Goal: Task Accomplishment & Management: Use online tool/utility

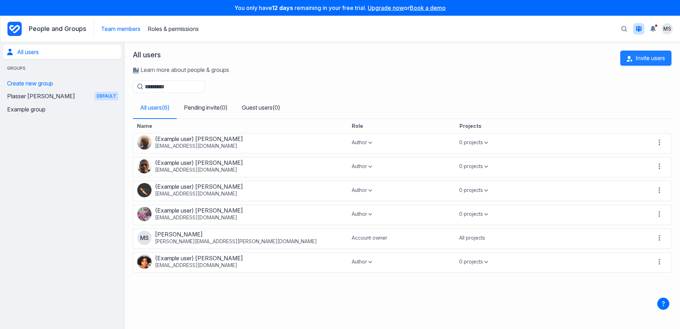
click at [645, 59] on button "Invite users" at bounding box center [645, 57] width 51 height 15
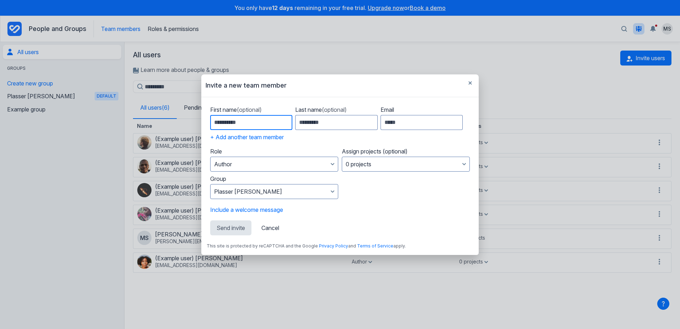
click at [265, 117] on input "First name (optional)" at bounding box center [251, 122] width 82 height 15
type input "******"
type input "********"
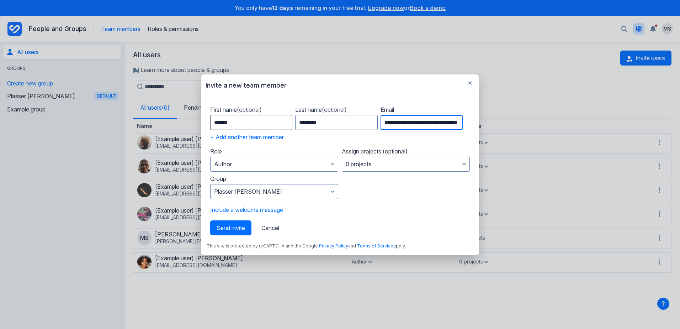
scroll to position [0, 18]
type input "**********"
click at [256, 162] on button "Author" at bounding box center [274, 163] width 128 height 15
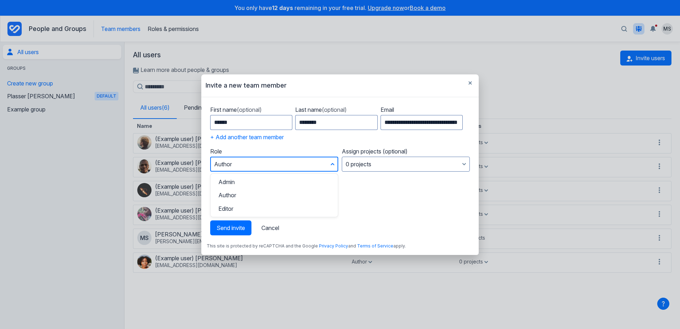
click at [254, 161] on button "Author" at bounding box center [274, 163] width 128 height 15
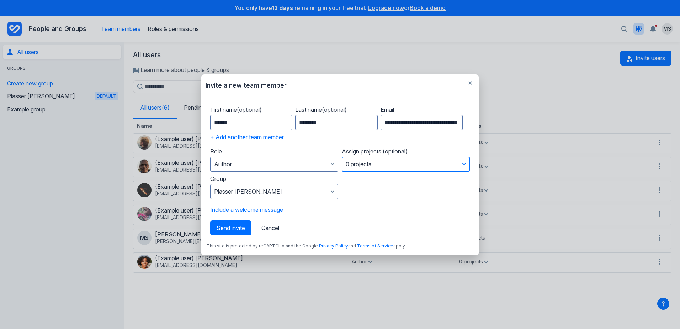
click at [360, 164] on button "0 projects" at bounding box center [406, 163] width 128 height 15
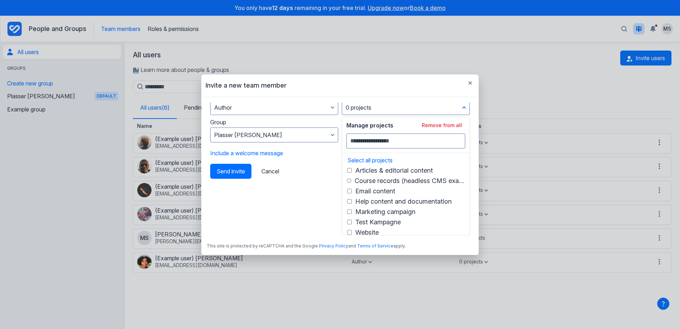
click at [303, 193] on form "**********" at bounding box center [340, 168] width 267 height 133
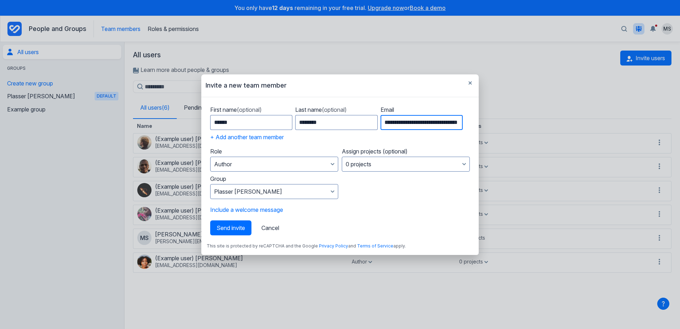
click at [405, 126] on input "**********" at bounding box center [422, 122] width 82 height 15
click at [246, 210] on button "Include a welcome message" at bounding box center [246, 209] width 73 height 7
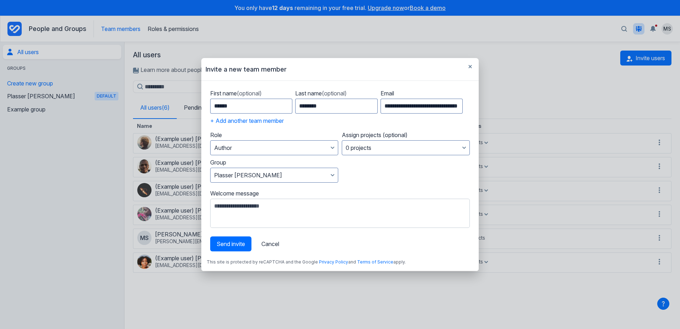
click at [249, 213] on textarea "Welcome message" at bounding box center [340, 212] width 260 height 29
type textarea "**********"
click at [376, 148] on button "0 projects" at bounding box center [406, 147] width 128 height 15
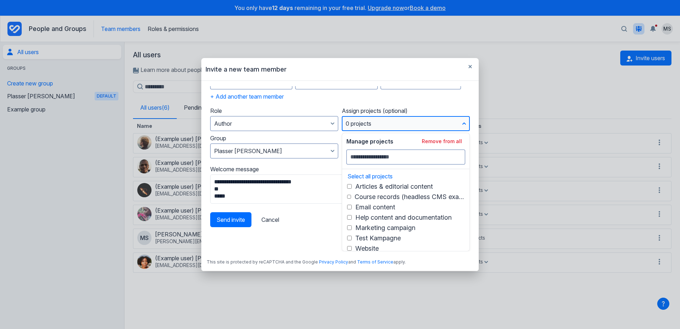
scroll to position [3, 0]
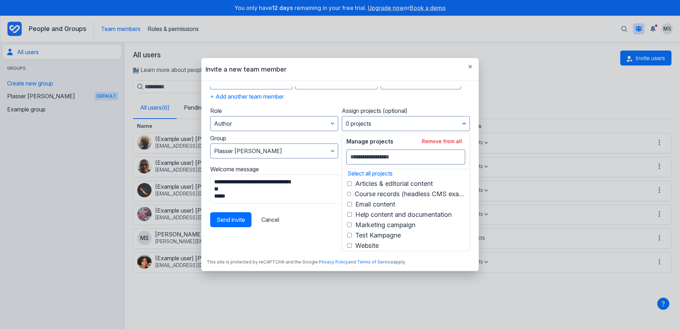
click at [301, 229] on form "**********" at bounding box center [340, 168] width 267 height 165
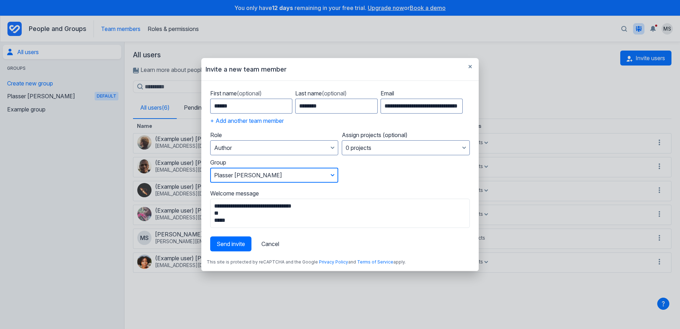
click at [308, 172] on button "Plasser Theurer" at bounding box center [274, 174] width 128 height 15
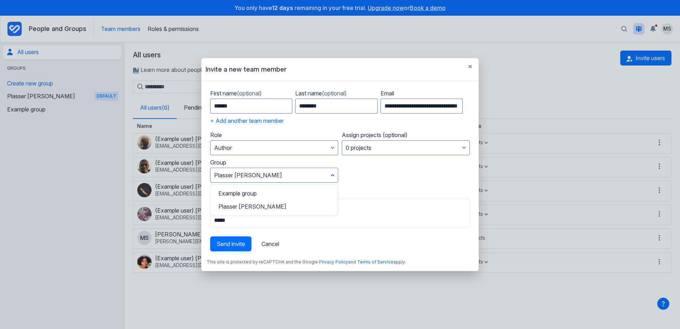
click at [369, 178] on form "**********" at bounding box center [340, 168] width 267 height 165
click at [223, 246] on span "Send invite" at bounding box center [231, 243] width 28 height 7
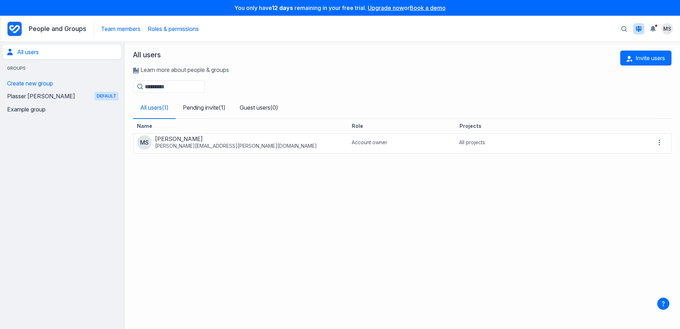
click at [169, 30] on link "Roles & permissions" at bounding box center [173, 28] width 51 height 7
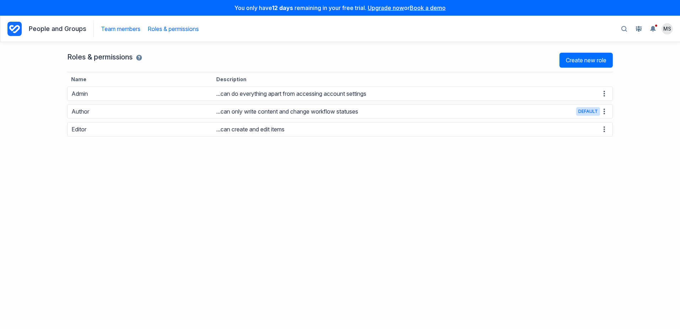
click at [121, 31] on link "Team members" at bounding box center [120, 28] width 39 height 7
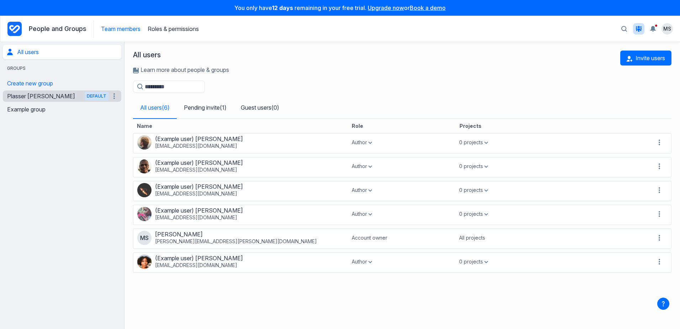
click at [45, 97] on link "Plasser Theurer Default" at bounding box center [57, 95] width 101 height 11
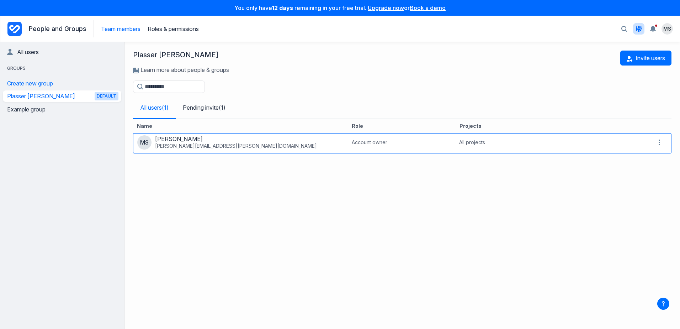
click at [190, 144] on span "michael.sautner@plassertheurer.com" at bounding box center [236, 145] width 162 height 7
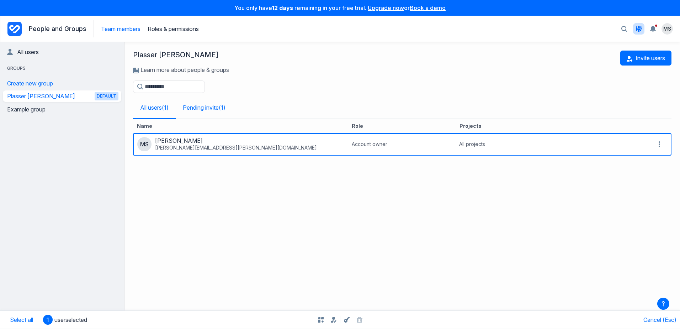
click at [203, 111] on link "Pending invite ( 1 )" at bounding box center [204, 107] width 57 height 21
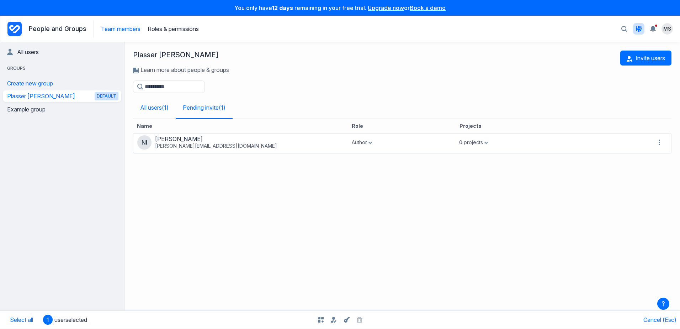
click at [145, 108] on link "All users ( 1 )" at bounding box center [154, 107] width 43 height 21
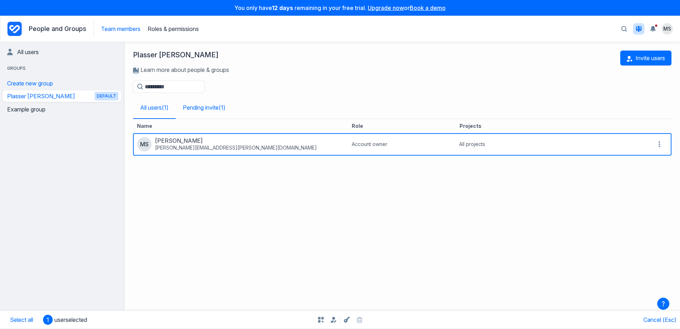
click at [194, 107] on link "Pending invite ( 1 )" at bounding box center [204, 107] width 57 height 21
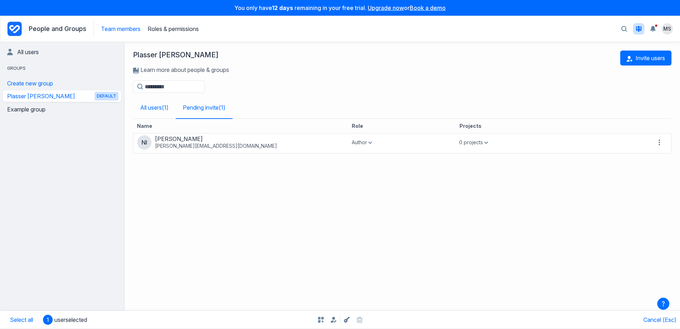
click at [155, 107] on link "All users ( 1 )" at bounding box center [154, 107] width 43 height 21
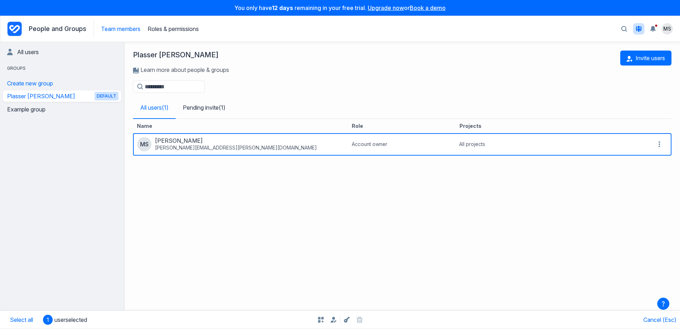
click at [155, 107] on link "All users ( 1 )" at bounding box center [154, 107] width 43 height 21
click at [201, 111] on link "Pending invite ( 1 )" at bounding box center [204, 107] width 57 height 21
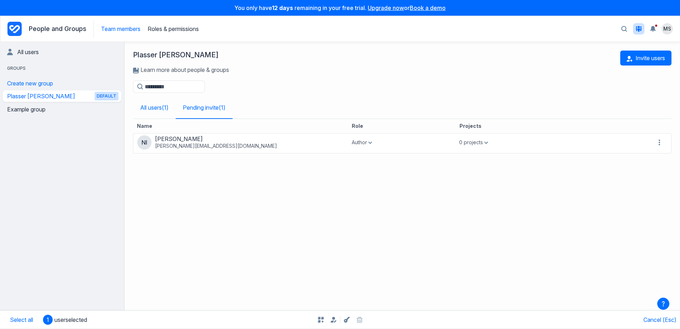
click at [152, 110] on link "All users ( 1 )" at bounding box center [154, 107] width 43 height 21
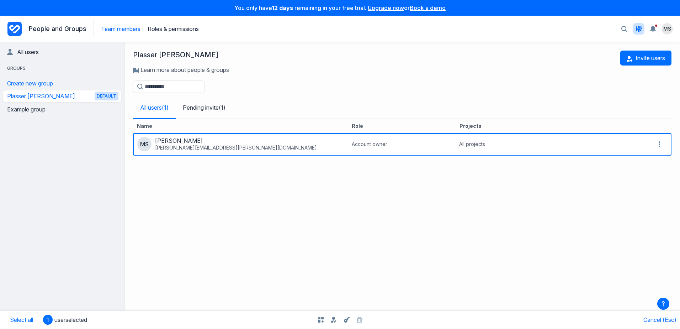
click at [161, 191] on div "Name Role Projects MS Michael Sautner michael.sautner@plassertheurer.com Accoun…" at bounding box center [402, 219] width 538 height 201
click at [211, 110] on link "Pending invite ( 1 )" at bounding box center [204, 107] width 57 height 21
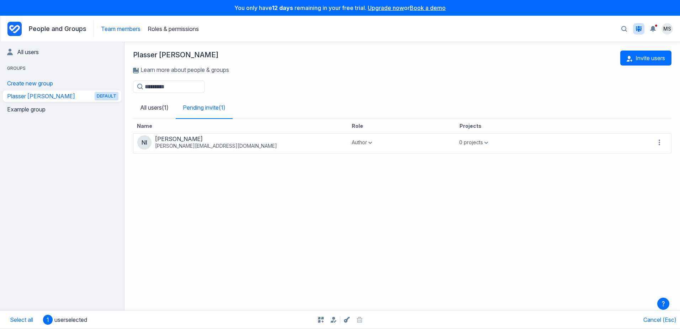
click at [202, 181] on div "Name Role Projects NI Nicola Irsigler nicola.irsigler@plassertheurer.com Author…" at bounding box center [402, 219] width 538 height 201
click at [641, 56] on button "Invite users" at bounding box center [645, 57] width 51 height 15
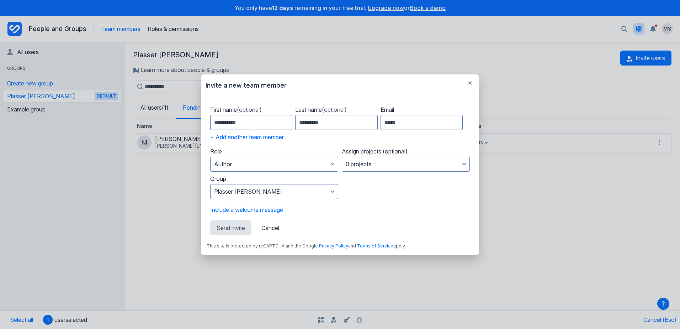
click at [237, 113] on div "First name (optional)" at bounding box center [251, 118] width 82 height 24
click at [235, 118] on input "First name (optional)" at bounding box center [251, 122] width 82 height 15
type input "*****"
type input "*********"
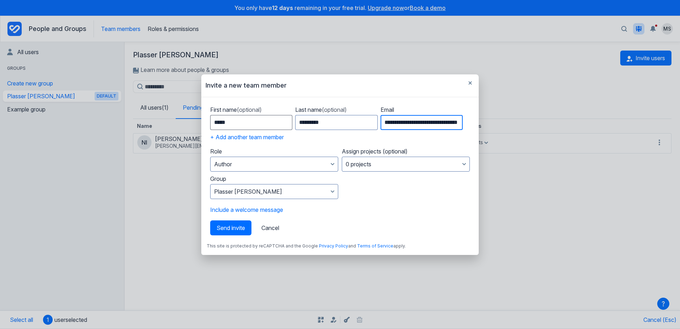
scroll to position [0, 23]
type input "**********"
click at [243, 210] on button "Include a welcome message" at bounding box center [246, 209] width 73 height 7
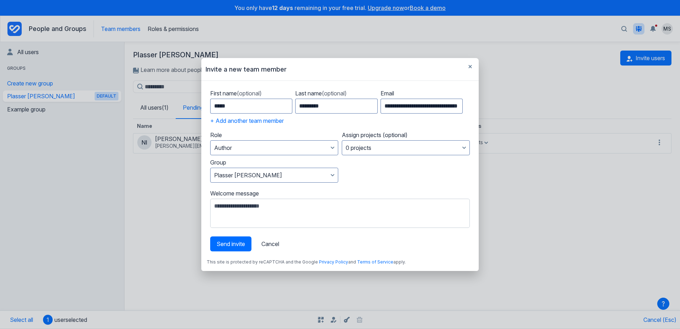
click at [224, 217] on textarea "Welcome message" at bounding box center [340, 212] width 260 height 29
type textarea "*"
type textarea "**********"
click at [400, 106] on input "**********" at bounding box center [422, 106] width 82 height 15
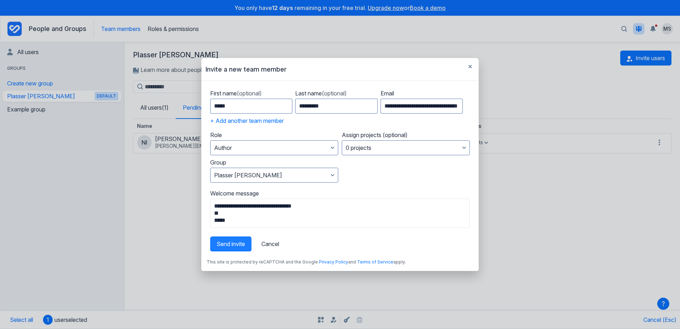
click at [222, 246] on span "Send invite" at bounding box center [231, 243] width 28 height 7
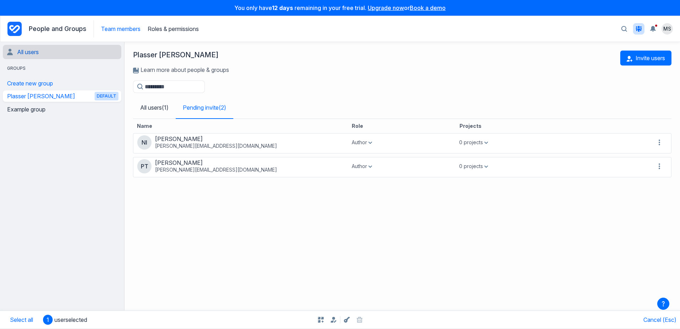
click at [28, 52] on link "All users" at bounding box center [62, 52] width 111 height 14
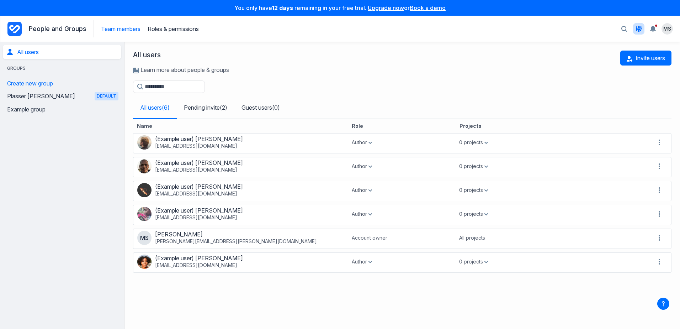
click at [18, 28] on icon "Project Dashboard" at bounding box center [14, 29] width 11 height 8
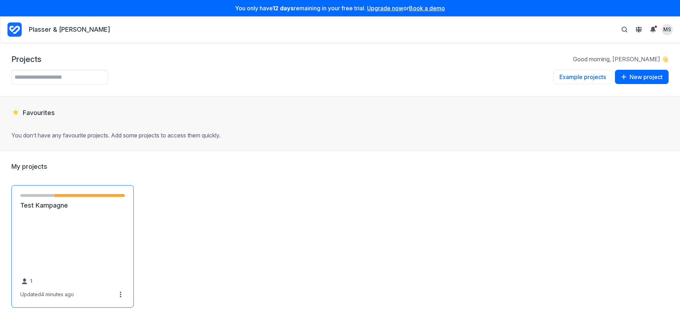
click at [75, 209] on link "Test Kampagne" at bounding box center [72, 205] width 105 height 9
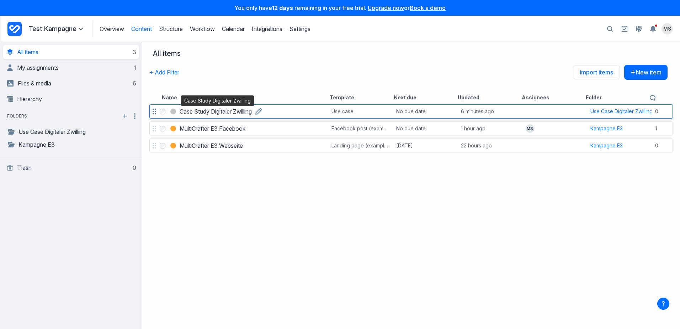
click at [230, 112] on h3 "Case Study Digitaler Zwilling" at bounding box center [216, 111] width 72 height 9
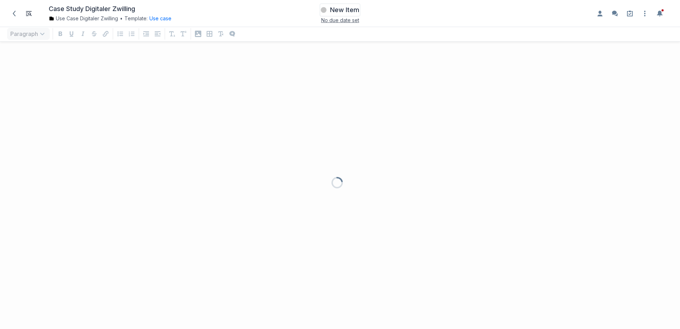
click at [342, 10] on span "New Item" at bounding box center [344, 10] width 29 height 9
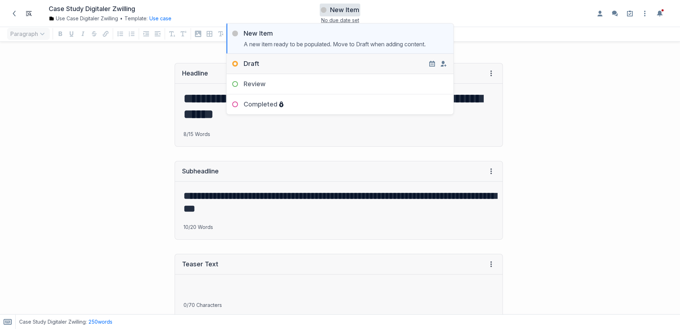
click at [235, 63] on div "Draft" at bounding box center [243, 63] width 33 height 9
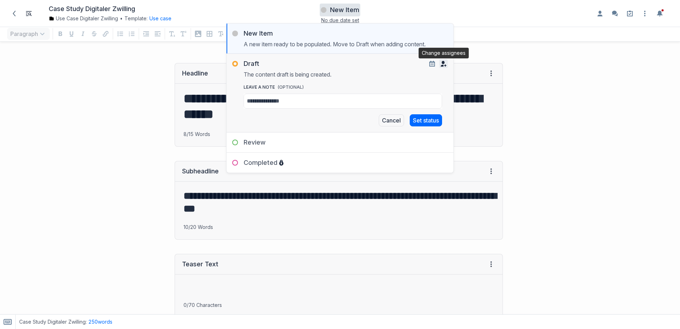
click at [441, 62] on icon "button" at bounding box center [444, 64] width 6 height 6
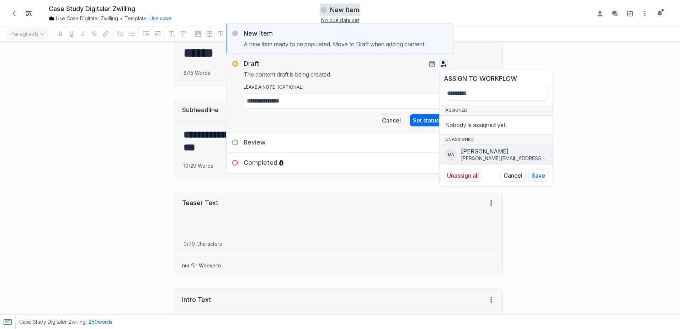
scroll to position [71, 0]
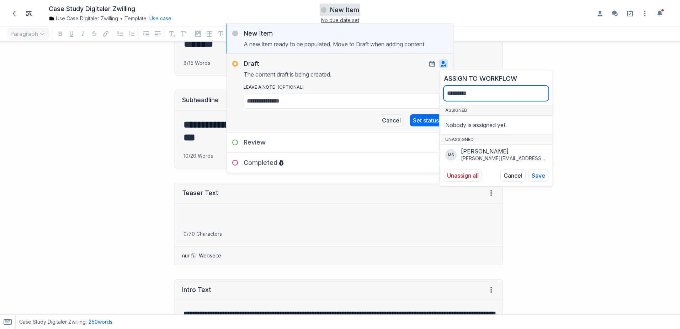
click at [468, 96] on input at bounding box center [496, 93] width 105 height 15
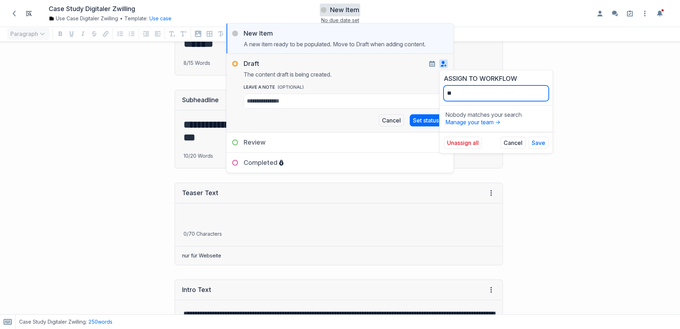
type input "*"
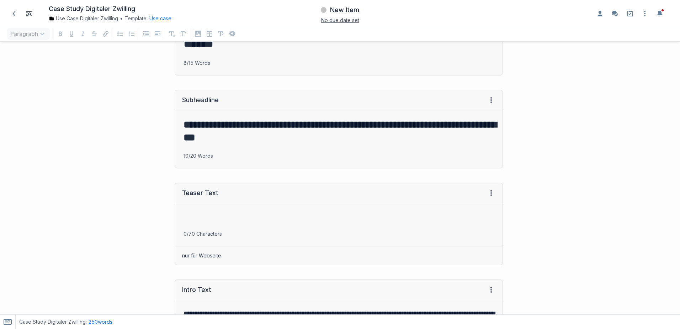
click at [122, 110] on div "**********" at bounding box center [255, 129] width 503 height 93
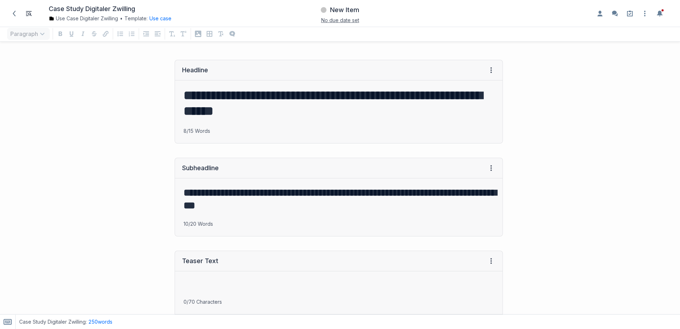
scroll to position [0, 0]
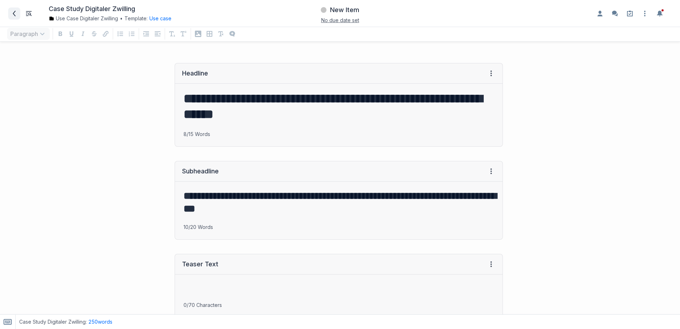
click at [12, 11] on icon at bounding box center [14, 14] width 6 height 6
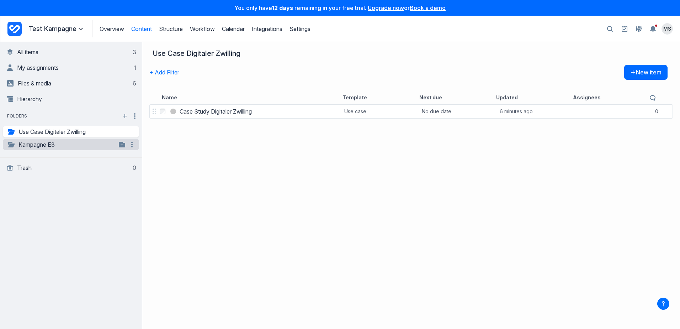
click at [46, 143] on link "Kampagne E3" at bounding box center [61, 144] width 109 height 9
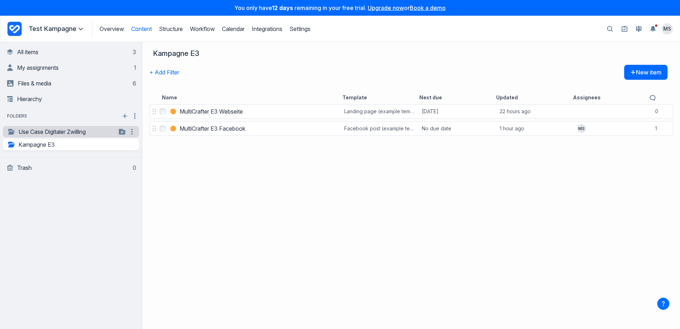
click at [69, 133] on link "Use Case Digitaler Zwilling" at bounding box center [61, 131] width 109 height 9
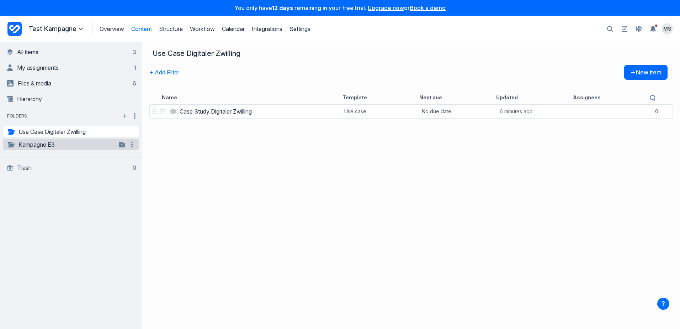
click at [54, 143] on link "Kampagne E3" at bounding box center [61, 144] width 109 height 9
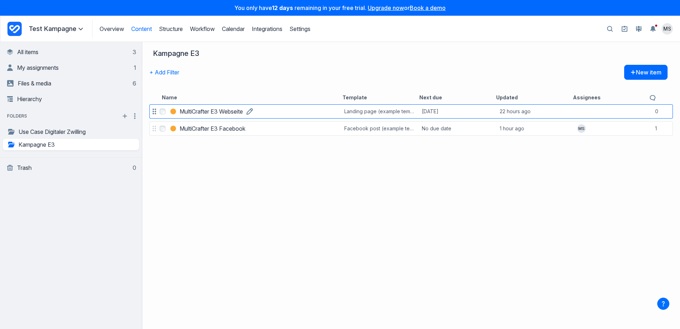
click at [228, 112] on h3 "MultiCrafter E3 Webseite" at bounding box center [211, 111] width 63 height 9
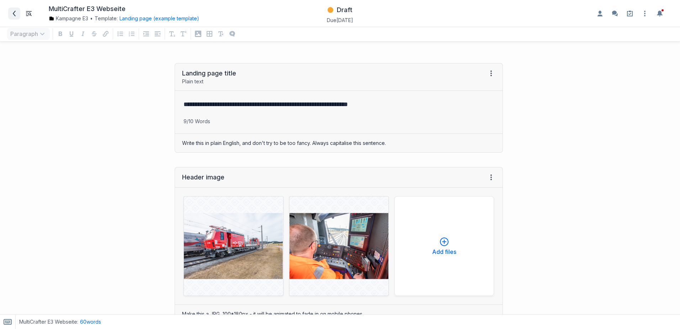
click at [18, 12] on span at bounding box center [14, 13] width 11 height 11
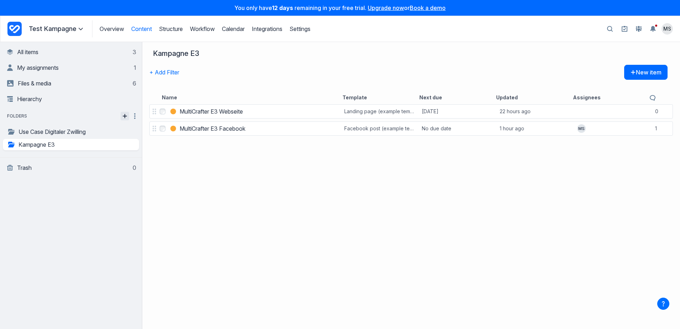
click at [126, 115] on icon "button" at bounding box center [125, 116] width 6 height 6
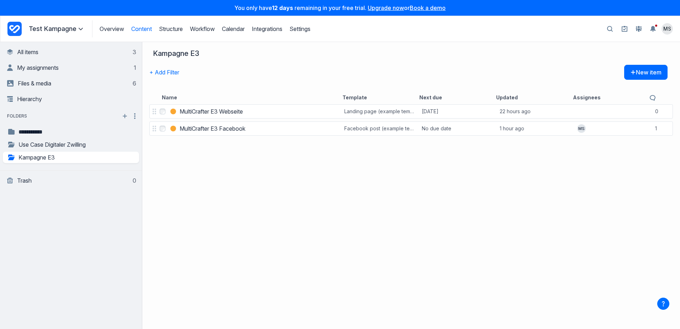
type input "**********"
click at [199, 184] on div "Select MultiCrafter E3 Webseite MultiCrafter E3 Webseite Landing page (example …" at bounding box center [411, 216] width 538 height 226
click at [44, 129] on link "Aktuell 143" at bounding box center [71, 131] width 129 height 9
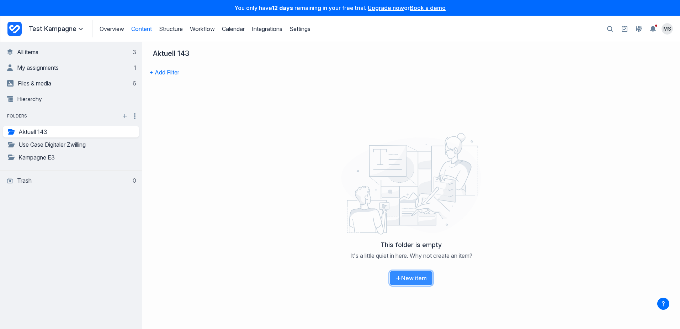
click at [404, 280] on button "New item" at bounding box center [410, 277] width 43 height 15
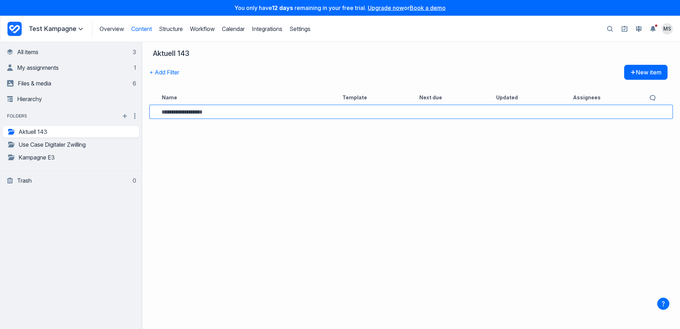
click at [171, 111] on input at bounding box center [240, 112] width 159 height 6
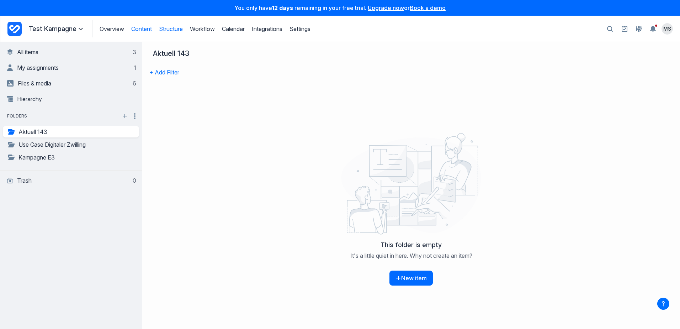
click at [169, 30] on link "Structure" at bounding box center [171, 28] width 24 height 7
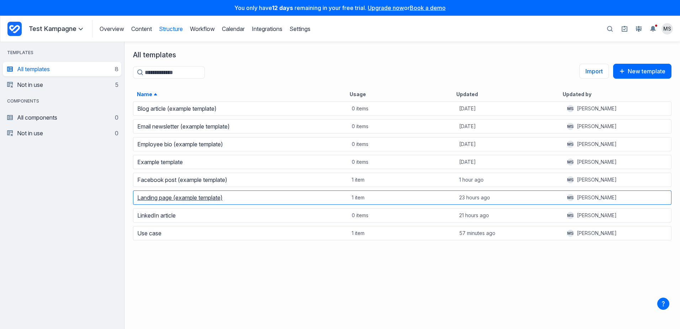
scroll to position [223, 550]
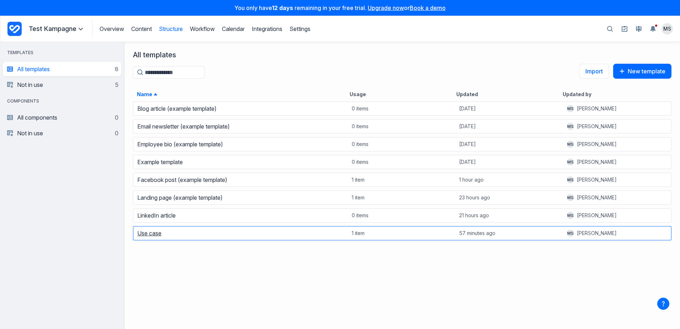
click at [153, 236] on link "Use case" at bounding box center [149, 232] width 24 height 7
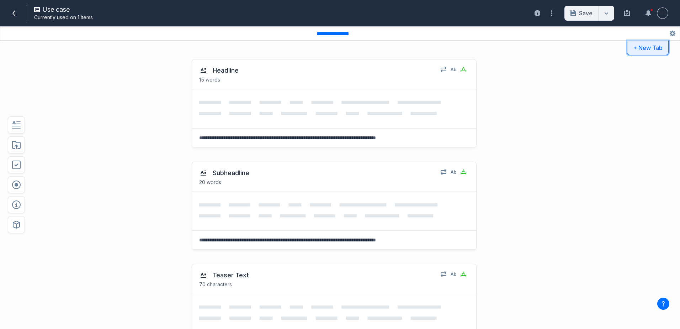
click at [632, 48] on button "+ New Tab" at bounding box center [648, 48] width 42 height 15
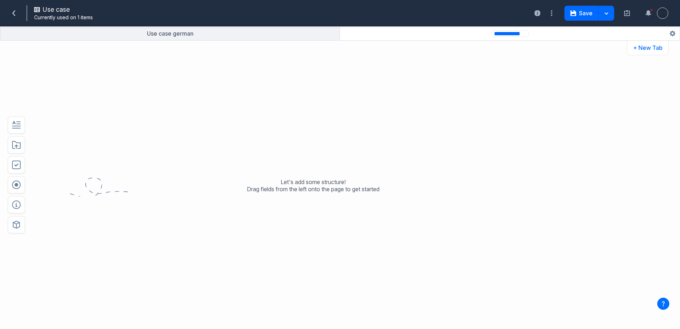
click at [499, 36] on input "**********" at bounding box center [510, 33] width 38 height 7
type input "**********"
click at [531, 115] on div "Let's add some structure! Drag fields from the left onto the page to get started" at bounding box center [313, 190] width 501 height 277
click at [671, 33] on icon "button" at bounding box center [673, 34] width 6 height 6
click at [629, 108] on button "Delete" at bounding box center [648, 108] width 52 height 13
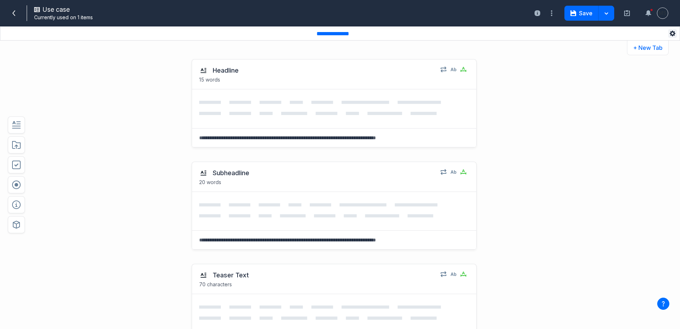
click at [672, 32] on icon "button" at bounding box center [673, 34] width 6 height 6
click at [648, 66] on button "Duplicate" at bounding box center [648, 61] width 52 height 13
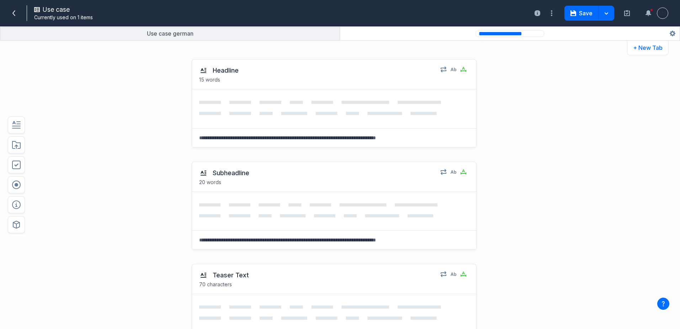
click at [487, 34] on input "**********" at bounding box center [509, 33] width 69 height 7
click at [498, 34] on input "**********" at bounding box center [509, 33] width 69 height 7
click at [515, 34] on input "**********" at bounding box center [509, 33] width 69 height 7
type input "**********"
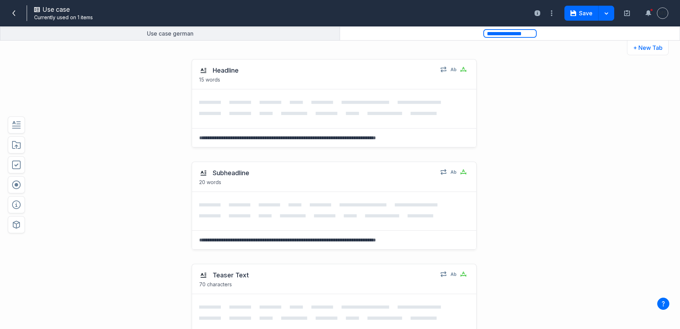
click at [553, 100] on div "Headline 15 words Select field: Headline Are you sure you want to delete this f…" at bounding box center [313, 103] width 501 height 102
click at [575, 10] on icon "button" at bounding box center [573, 13] width 6 height 6
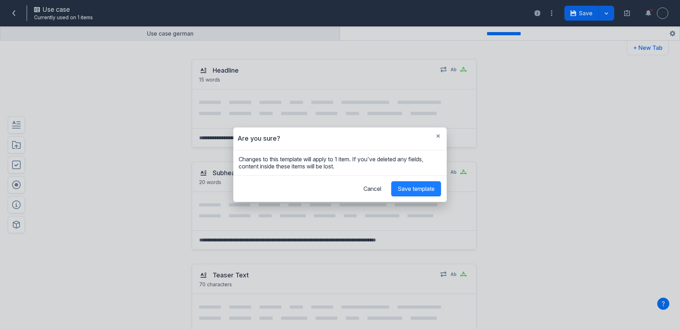
click at [403, 190] on span "Save template" at bounding box center [416, 188] width 37 height 7
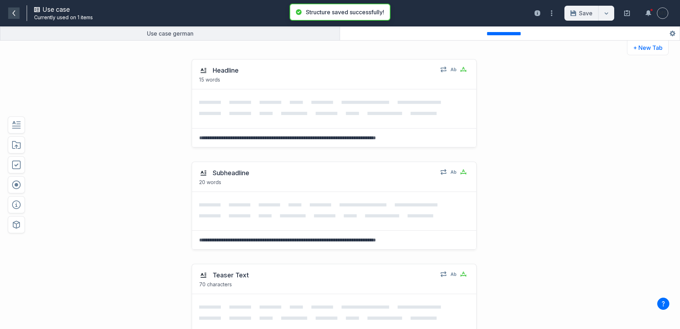
click at [13, 12] on icon at bounding box center [13, 13] width 3 height 6
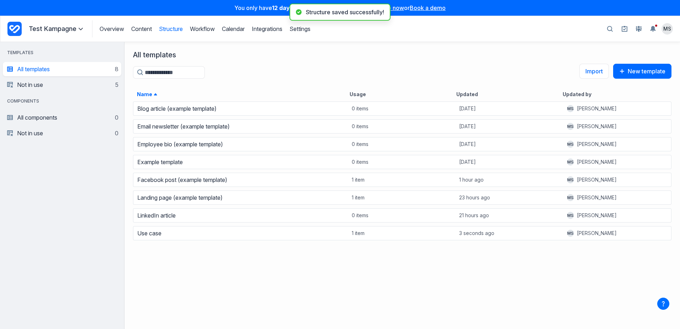
scroll to position [223, 550]
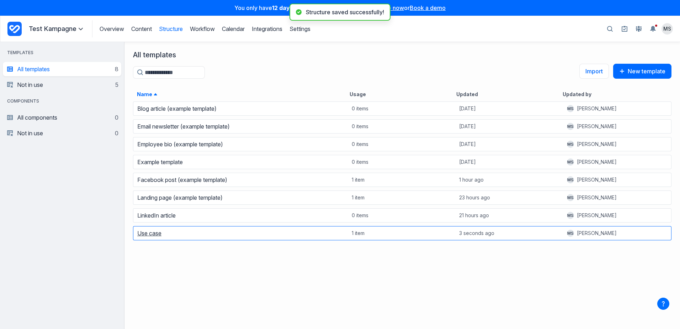
click at [154, 236] on link "Use case" at bounding box center [149, 232] width 24 height 7
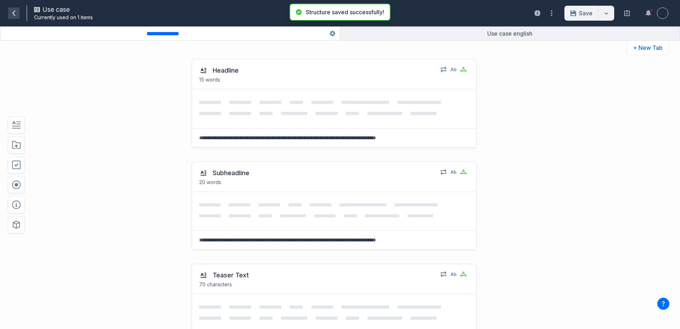
click at [14, 15] on icon at bounding box center [13, 13] width 3 height 6
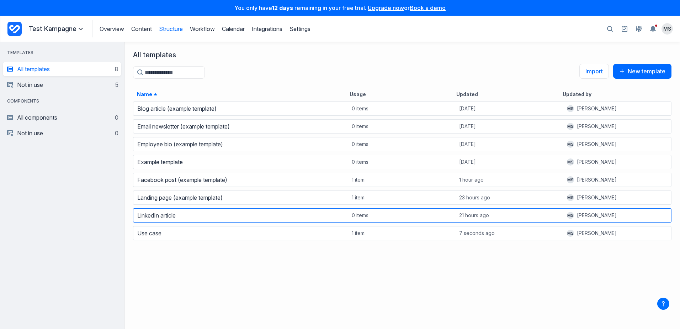
scroll to position [223, 550]
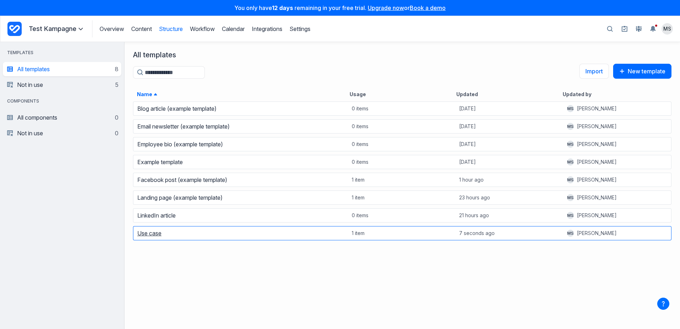
click at [144, 233] on link "Use case" at bounding box center [149, 232] width 24 height 7
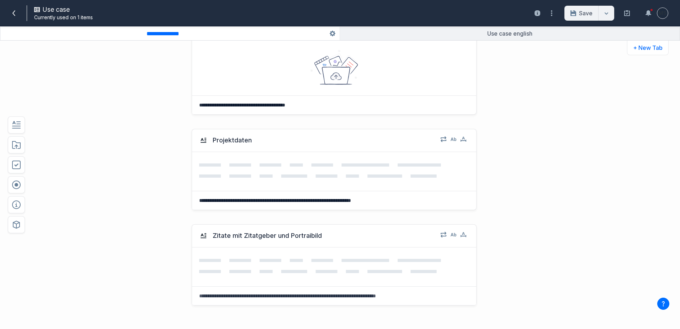
scroll to position [729, 0]
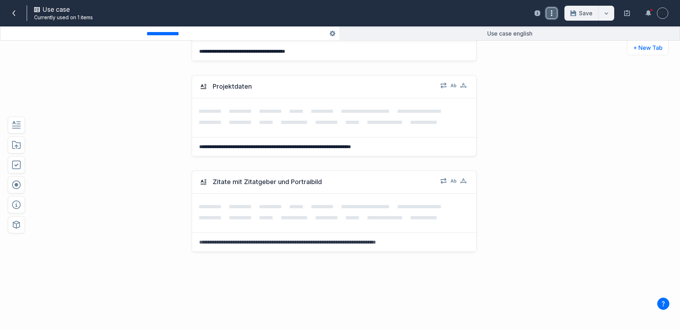
click at [551, 15] on icon "button" at bounding box center [551, 13] width 1 height 6
click at [539, 28] on button "Duplicate" at bounding box center [535, 29] width 40 height 13
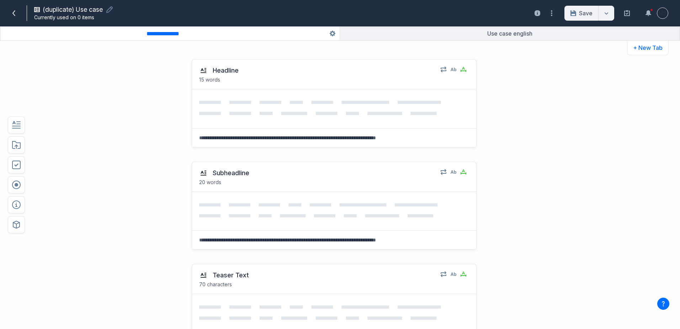
click at [68, 11] on span "(duplicate) Use case" at bounding box center [73, 9] width 60 height 7
click at [82, 8] on input "**********" at bounding box center [162, 9] width 238 height 7
click at [43, 10] on input "**********" at bounding box center [162, 9] width 238 height 7
click at [44, 9] on input "**********" at bounding box center [162, 9] width 238 height 7
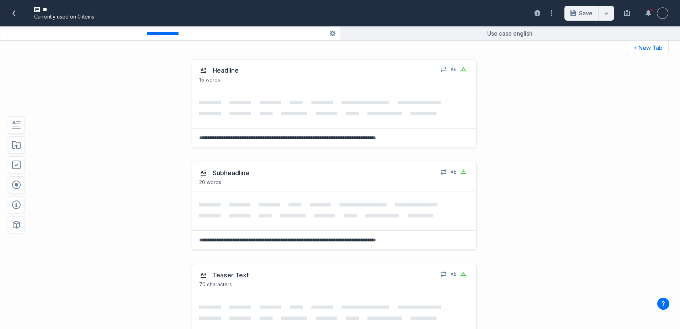
type input "*"
click at [53, 9] on icon "button" at bounding box center [49, 9] width 6 height 6
type input "**********"
click at [77, 108] on div "Headline 15 words Select field: Headline Are you sure you want to delete this f…" at bounding box center [313, 103] width 501 height 102
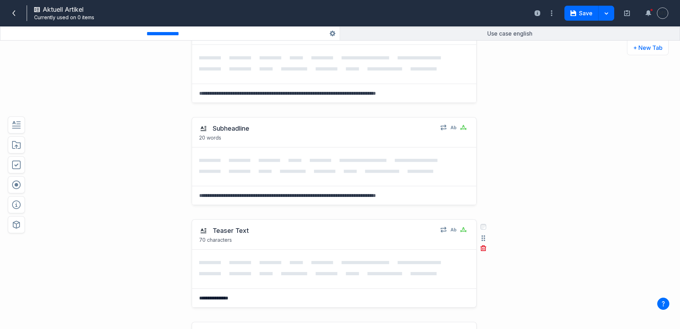
scroll to position [71, 0]
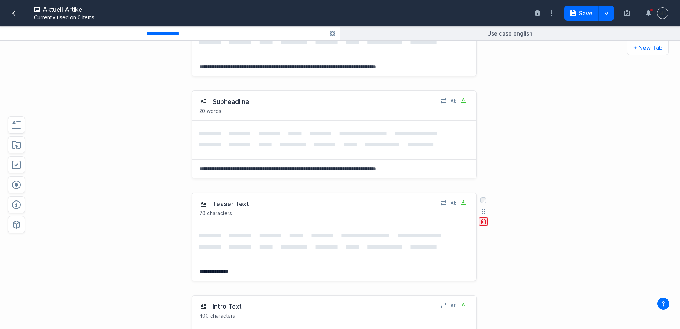
click at [480, 220] on icon "button" at bounding box center [483, 221] width 6 height 6
click at [488, 253] on button "Delete" at bounding box center [496, 252] width 23 height 11
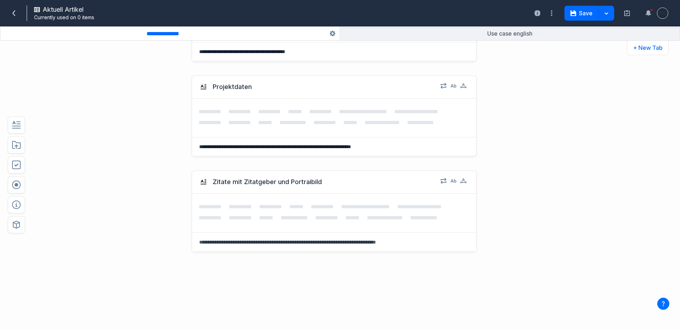
scroll to position [627, 0]
click at [480, 106] on icon "button" at bounding box center [483, 104] width 6 height 6
click at [495, 132] on button "Delete" at bounding box center [496, 135] width 23 height 11
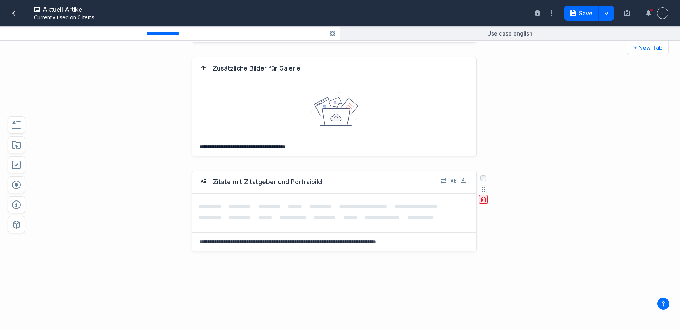
click at [481, 197] on icon "button" at bounding box center [483, 199] width 6 height 6
click at [487, 227] on button "Delete" at bounding box center [496, 230] width 23 height 11
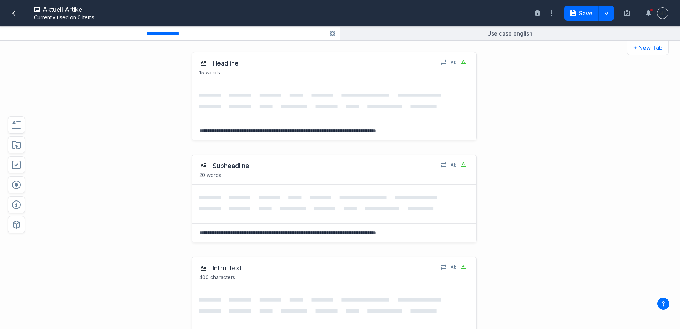
scroll to position [0, 0]
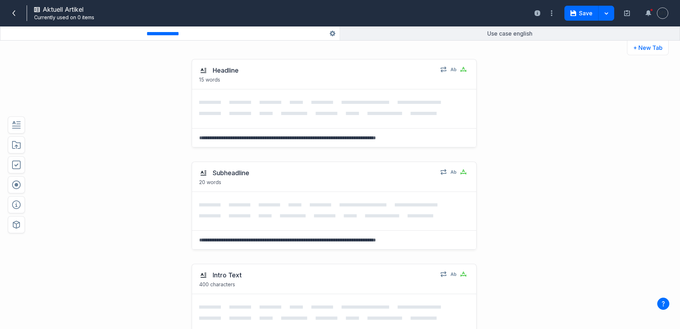
click at [164, 38] on button "button" at bounding box center [169, 34] width 339 height 14
click at [159, 34] on input "**********" at bounding box center [170, 33] width 54 height 7
type input "**********"
click at [559, 106] on div "Headline 15 words Select field: Headline Are you sure you want to delete this f…" at bounding box center [313, 103] width 501 height 102
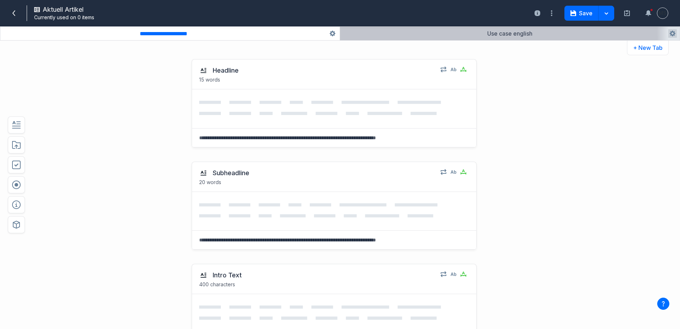
click at [501, 33] on button "button" at bounding box center [510, 34] width 340 height 14
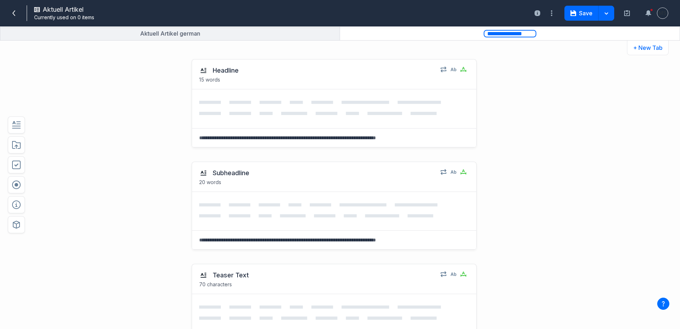
click at [499, 33] on input "**********" at bounding box center [510, 33] width 53 height 7
type input "**********"
click at [597, 112] on div "**********" at bounding box center [340, 190] width 680 height 277
click at [106, 130] on div "Headline 15 words Select field: Headline Are you sure you want to delete this f…" at bounding box center [313, 103] width 501 height 102
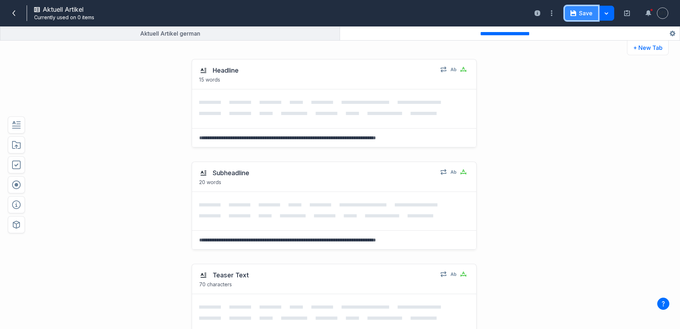
click at [574, 17] on button "Save" at bounding box center [581, 13] width 34 height 15
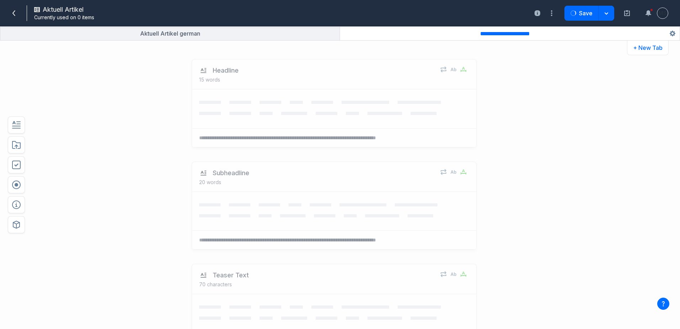
click at [8, 14] on div "Aktuell Artikel Currently used on 0 items" at bounding box center [145, 13] width 280 height 19
click at [11, 14] on icon at bounding box center [14, 13] width 6 height 6
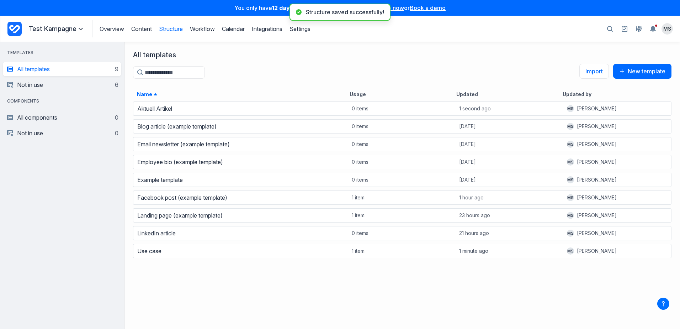
scroll to position [223, 550]
click at [139, 30] on link "Content" at bounding box center [141, 28] width 21 height 7
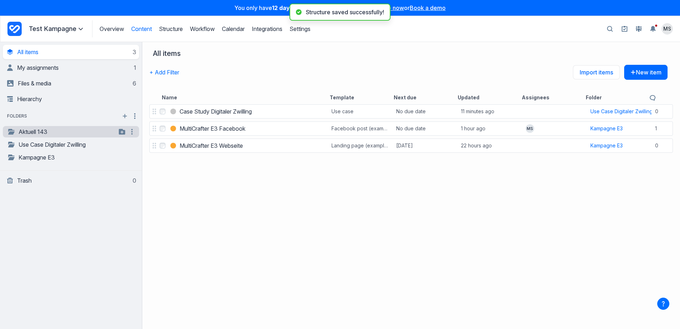
click at [43, 129] on link "Aktuell 143" at bounding box center [61, 131] width 109 height 9
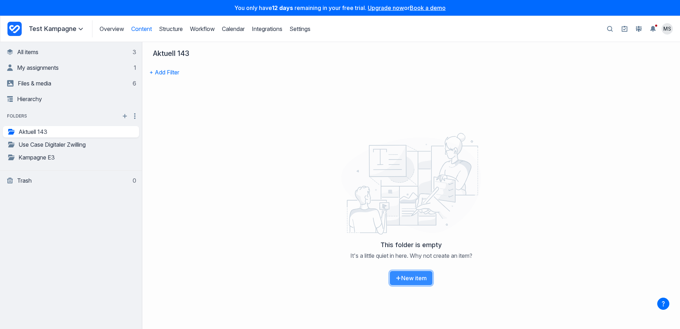
click at [400, 273] on button "New item" at bounding box center [410, 277] width 43 height 15
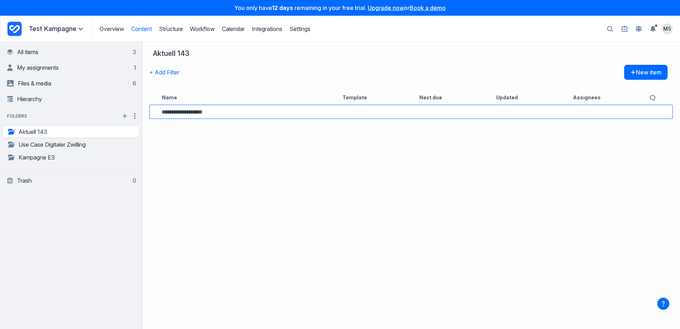
click at [192, 111] on input at bounding box center [240, 112] width 159 height 6
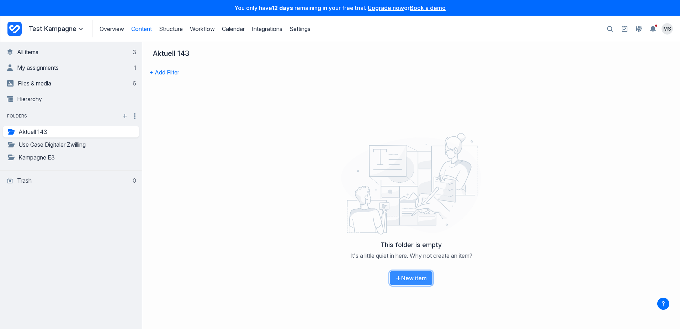
click at [408, 278] on button "New item" at bounding box center [410, 277] width 43 height 15
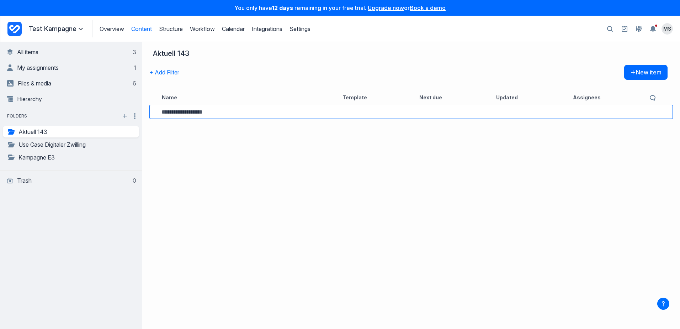
click at [218, 113] on input at bounding box center [240, 112] width 159 height 6
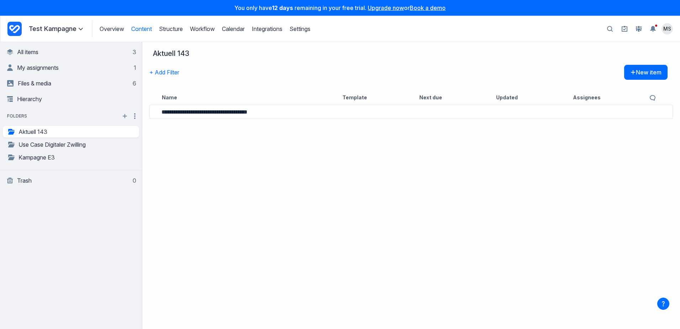
type input "**********"
click at [388, 179] on div "**********" at bounding box center [411, 216] width 538 height 226
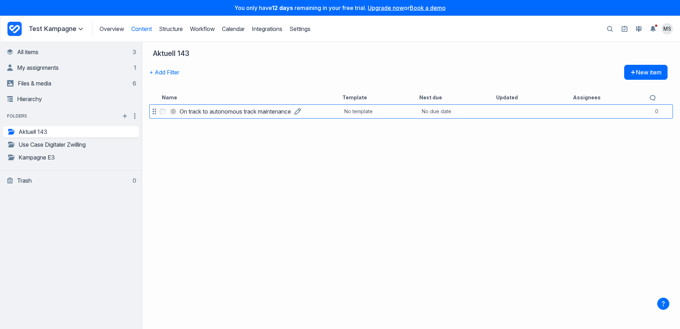
click at [223, 112] on h3 "On track to autonomous track maintenance" at bounding box center [235, 111] width 111 height 9
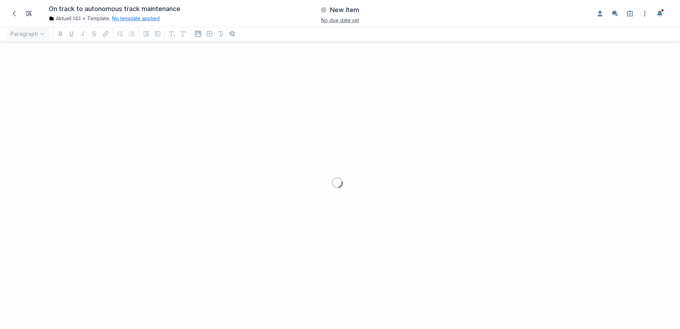
click at [132, 19] on button "No template applied" at bounding box center [136, 18] width 48 height 7
click at [182, 49] on button "Choose template Down icon" at bounding box center [163, 50] width 95 height 16
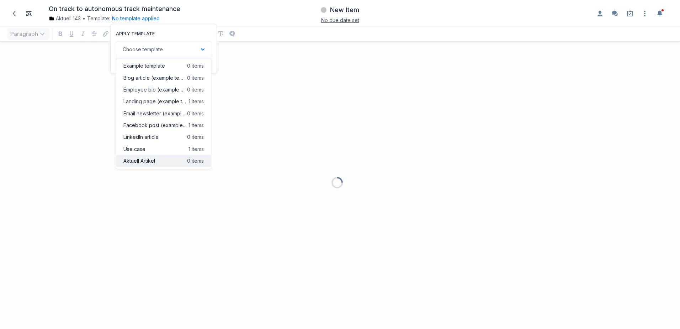
click at [164, 157] on button "Aktuell Artikel 0 items" at bounding box center [163, 161] width 95 height 12
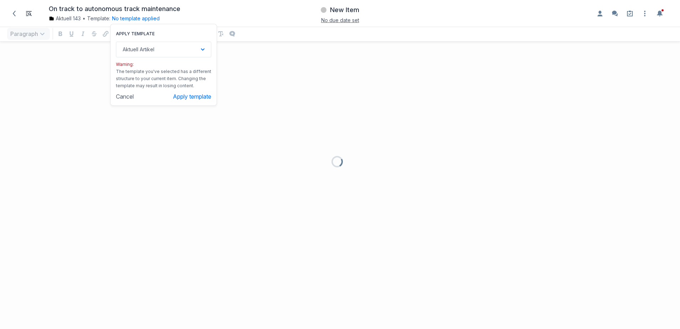
click at [183, 91] on div "Cancel Apply template" at bounding box center [163, 94] width 95 height 11
click at [184, 98] on button "Apply template" at bounding box center [192, 96] width 38 height 7
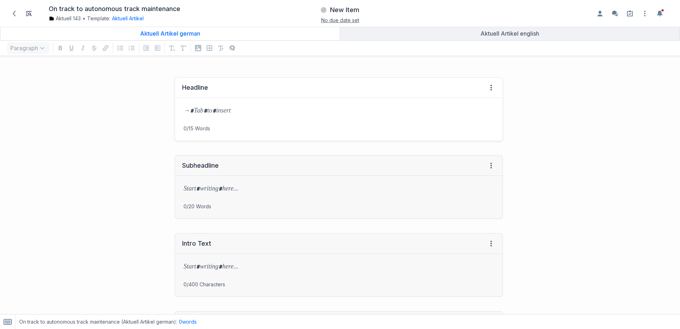
click at [225, 114] on p at bounding box center [339, 111] width 310 height 10
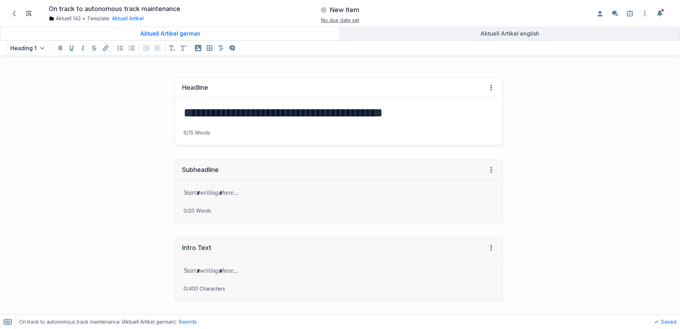
click at [282, 115] on h1 "**********" at bounding box center [338, 113] width 308 height 16
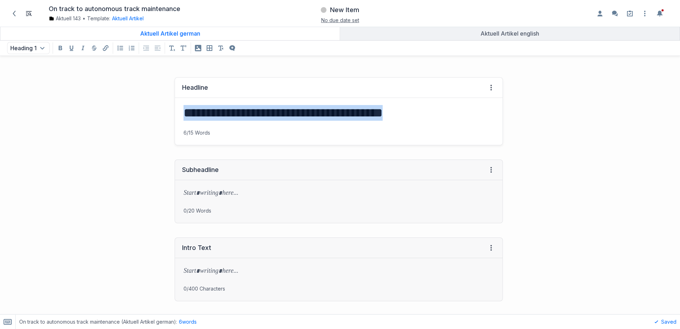
drag, startPoint x: 436, startPoint y: 116, endPoint x: 174, endPoint y: 119, distance: 262.5
click at [175, 119] on div "**********" at bounding box center [339, 113] width 328 height 31
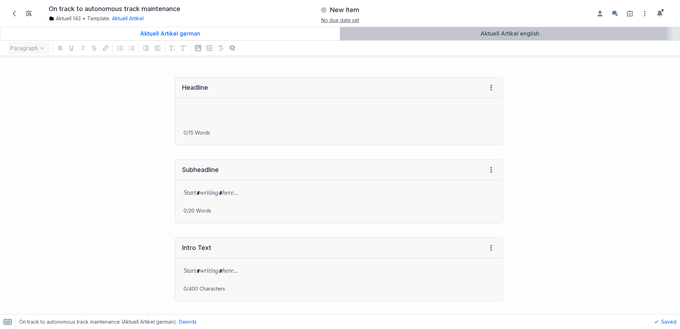
click at [532, 37] on link "Aktuell Artikel english" at bounding box center [510, 34] width 340 height 14
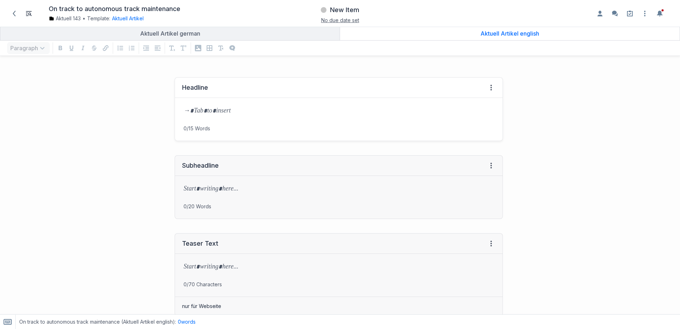
click at [210, 109] on p at bounding box center [339, 111] width 310 height 10
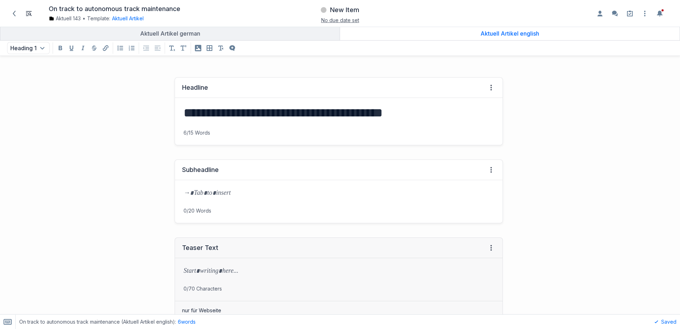
click at [243, 192] on p at bounding box center [339, 193] width 310 height 10
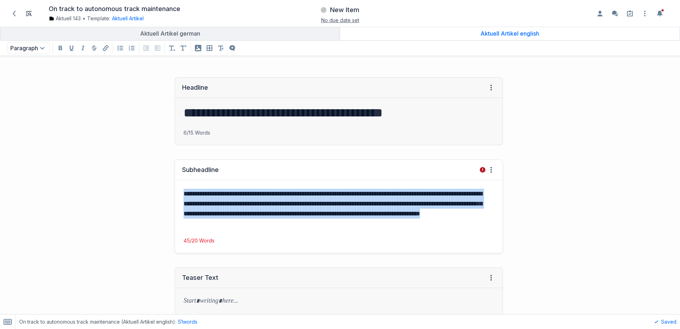
drag, startPoint x: 284, startPoint y: 225, endPoint x: 172, endPoint y: 192, distance: 116.6
click at [172, 192] on div "**********" at bounding box center [338, 206] width 335 height 108
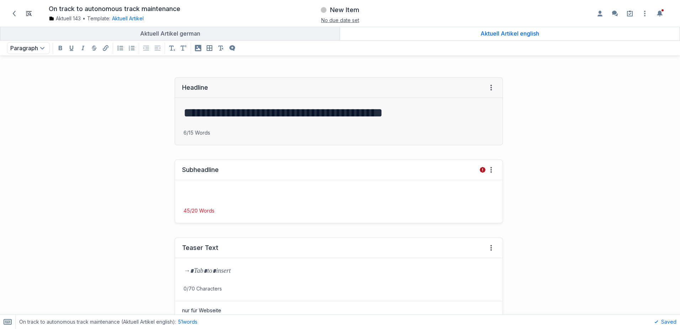
click at [202, 271] on p at bounding box center [339, 271] width 310 height 10
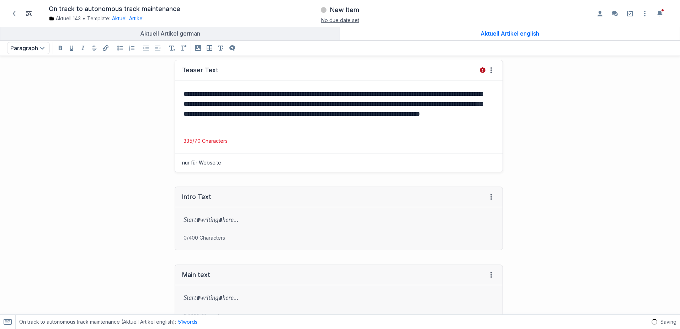
scroll to position [178, 0]
click at [199, 223] on p at bounding box center [339, 220] width 310 height 10
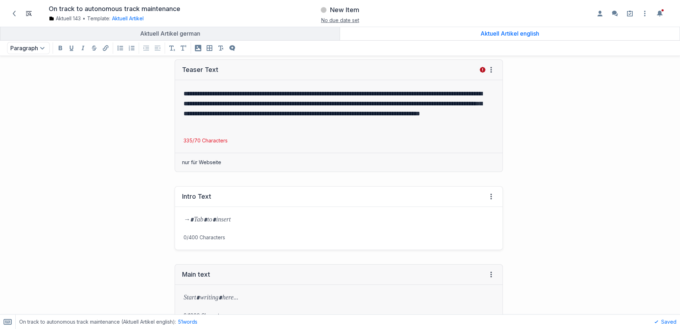
click at [213, 220] on p at bounding box center [339, 220] width 310 height 10
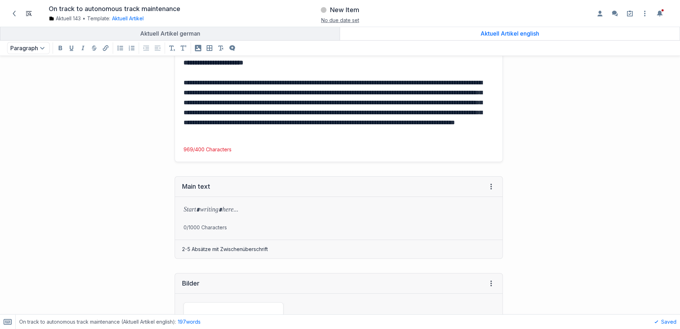
scroll to position [386, 0]
click at [480, 136] on p "**********" at bounding box center [338, 107] width 308 height 60
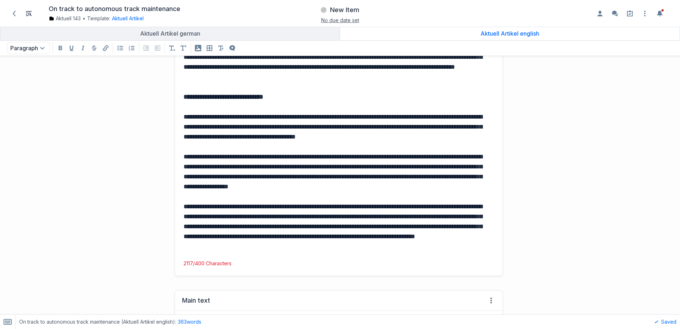
scroll to position [528, 0]
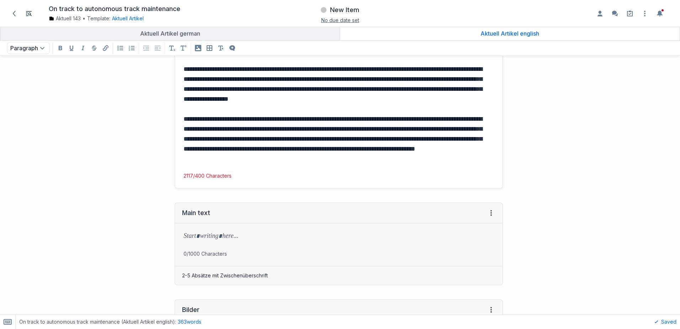
click at [397, 163] on p "**********" at bounding box center [338, 139] width 308 height 50
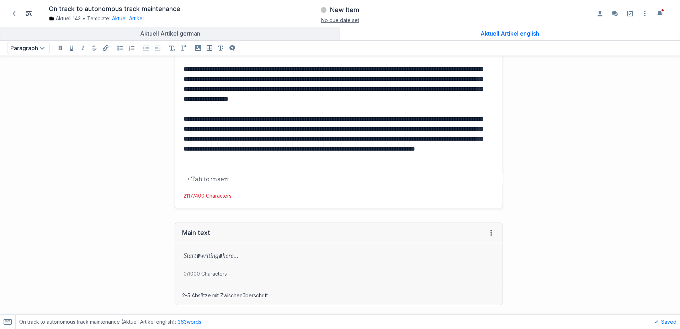
scroll to position [0, 0]
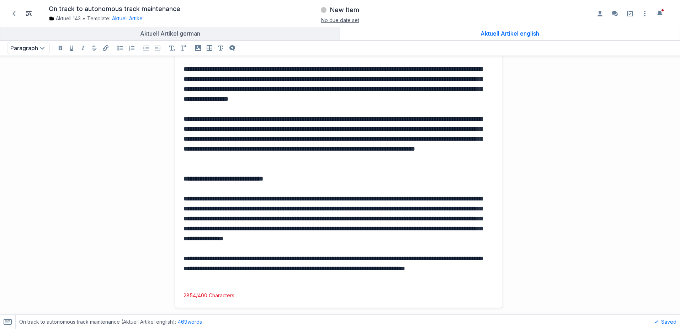
click at [232, 281] on p "**********" at bounding box center [338, 268] width 308 height 30
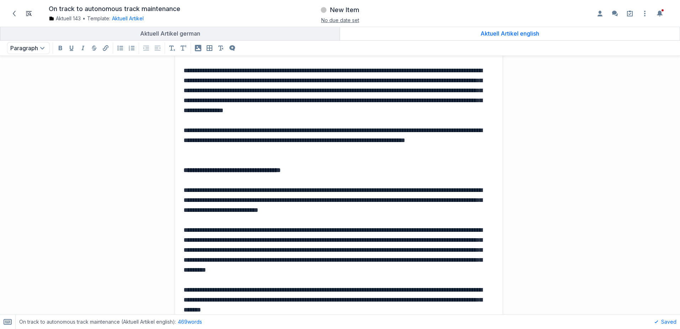
click at [194, 172] on strong "**********" at bounding box center [232, 170] width 97 height 6
click at [193, 172] on strong "**********" at bounding box center [232, 170] width 97 height 6
drag, startPoint x: 313, startPoint y: 171, endPoint x: 176, endPoint y: 174, distance: 136.9
click at [176, 174] on div "**********" at bounding box center [339, 25] width 328 height 595
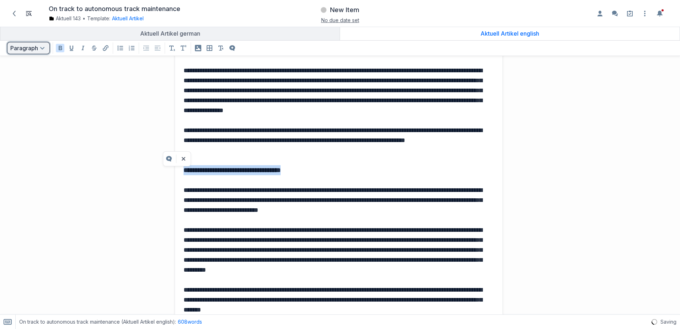
click at [34, 48] on button "Paragraph Open text formatting menu" at bounding box center [28, 48] width 43 height 12
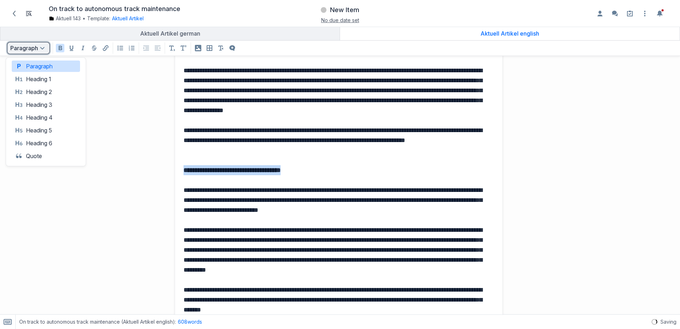
click at [34, 48] on button "Paragraph Open text formatting menu" at bounding box center [28, 48] width 43 height 12
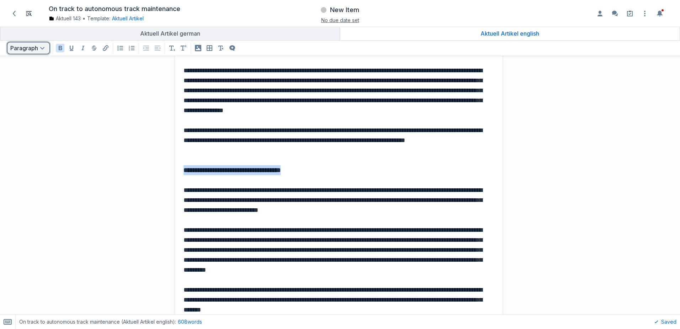
click at [33, 49] on button "Paragraph Open text formatting menu" at bounding box center [28, 48] width 43 height 12
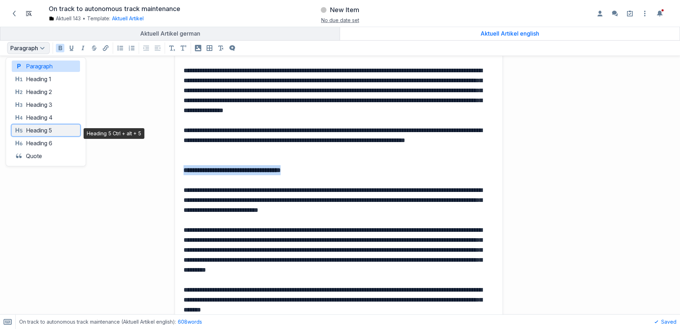
click at [39, 132] on button "Heading 5 Heading 5" at bounding box center [46, 129] width 68 height 11
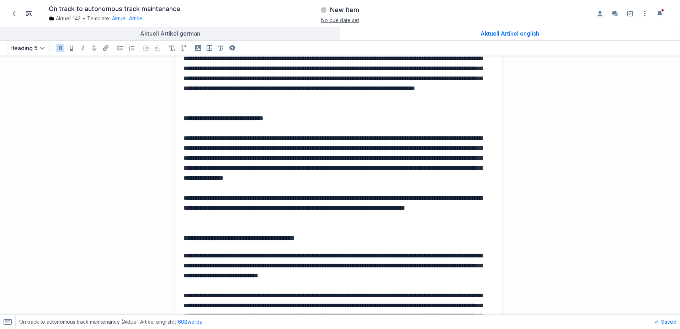
scroll to position [478, 0]
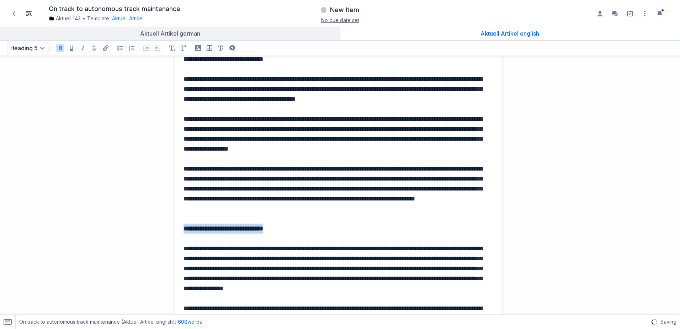
drag, startPoint x: 282, startPoint y: 232, endPoint x: 138, endPoint y: 229, distance: 144.1
click at [138, 229] on div "**********" at bounding box center [255, 199] width 503 height 643
drag, startPoint x: 38, startPoint y: 48, endPoint x: 37, endPoint y: 55, distance: 7.1
click at [38, 48] on button "Paragraph Open text formatting menu" at bounding box center [28, 48] width 43 height 12
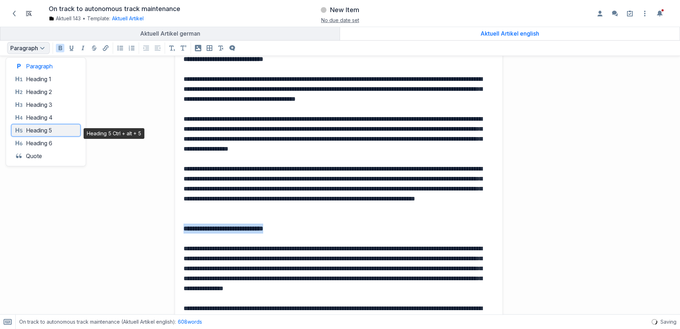
click at [41, 129] on button "Heading 5 Heading 5" at bounding box center [46, 129] width 68 height 11
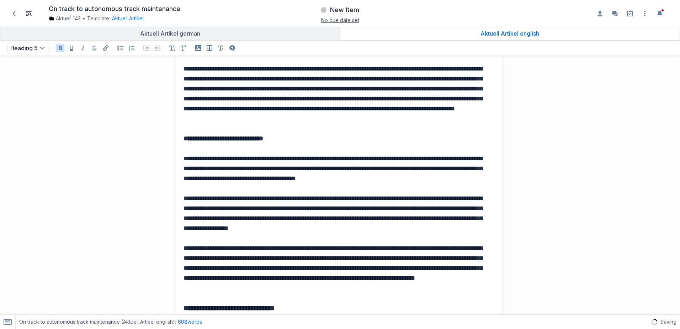
scroll to position [301, 0]
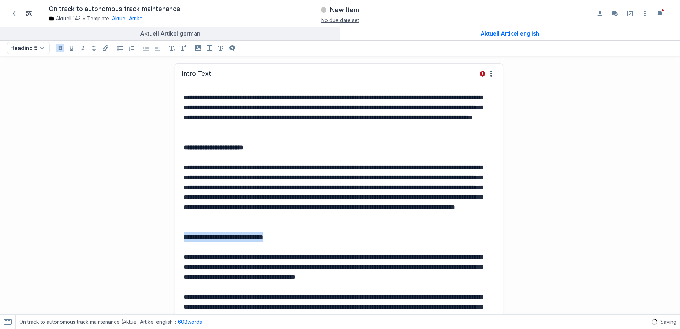
drag, startPoint x: 290, startPoint y: 239, endPoint x: 151, endPoint y: 233, distance: 138.8
click at [33, 51] on button "Paragraph Open text formatting menu" at bounding box center [28, 48] width 43 height 12
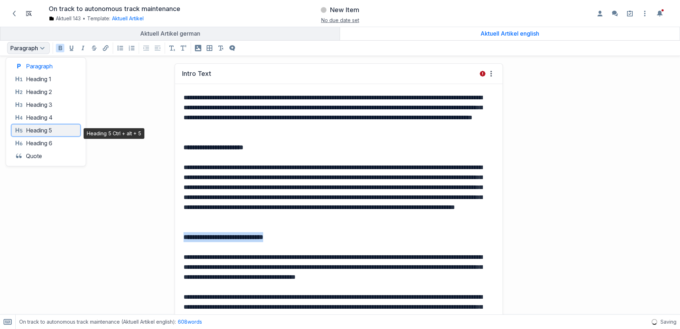
click at [28, 128] on button "Heading 5 Heading 5" at bounding box center [46, 129] width 68 height 11
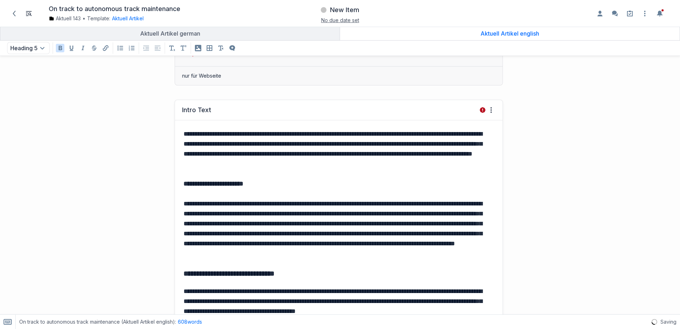
scroll to position [229, 0]
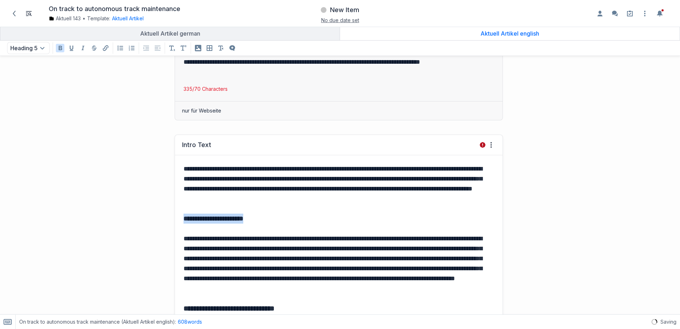
drag, startPoint x: 232, startPoint y: 219, endPoint x: 151, endPoint y: 216, distance: 81.5
click at [37, 51] on button "Paragraph Open text formatting menu" at bounding box center [28, 48] width 43 height 12
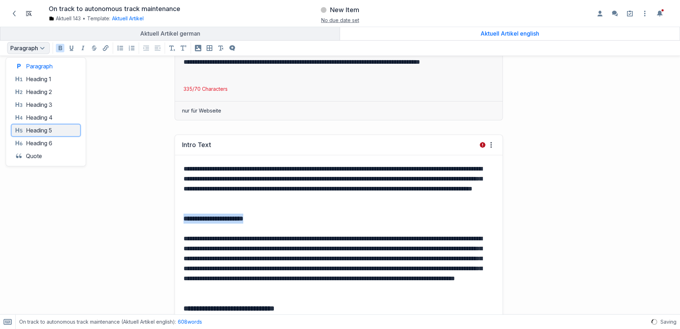
click at [31, 131] on button "Heading 5 Heading 5" at bounding box center [46, 129] width 68 height 11
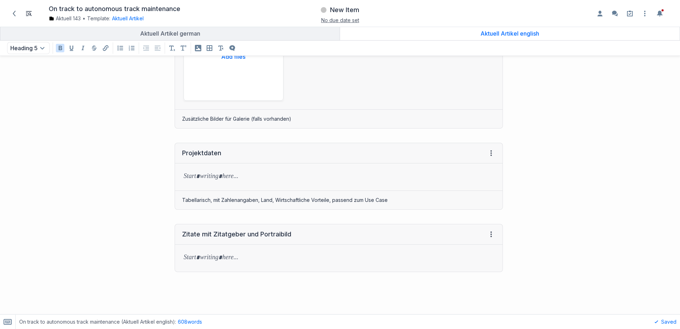
scroll to position [1332, 0]
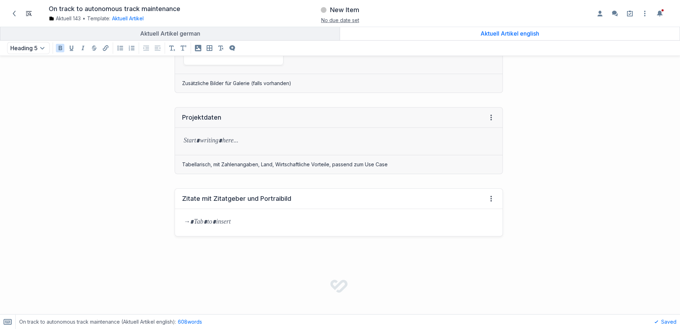
click at [191, 219] on p at bounding box center [339, 222] width 310 height 10
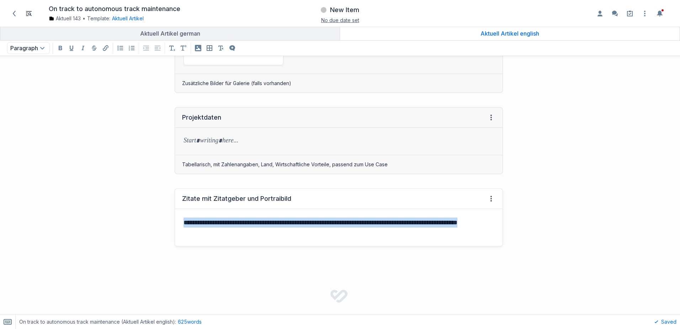
drag, startPoint x: 259, startPoint y: 234, endPoint x: 158, endPoint y: 219, distance: 101.3
click at [158, 219] on div "**********" at bounding box center [255, 217] width 503 height 72
click at [13, 48] on button "Paragraph Open text formatting menu" at bounding box center [28, 48] width 43 height 12
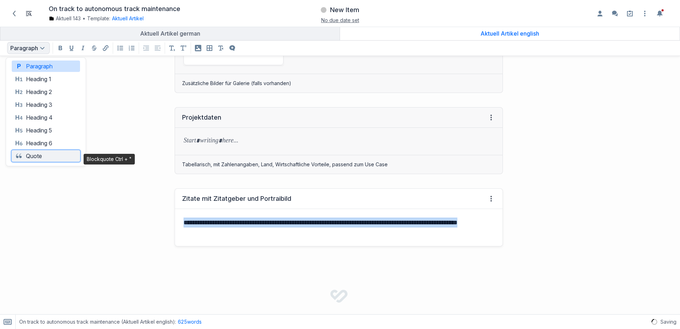
click at [25, 157] on span "Quote" at bounding box center [20, 155] width 11 height 9
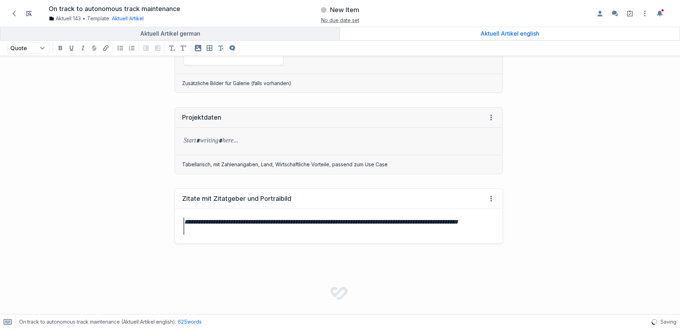
click at [78, 186] on div "**********" at bounding box center [255, 215] width 503 height 69
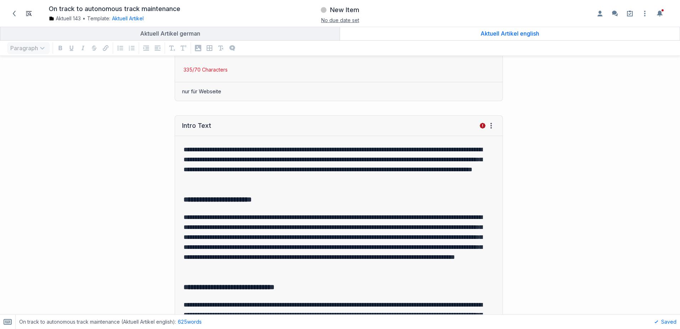
scroll to position [265, 0]
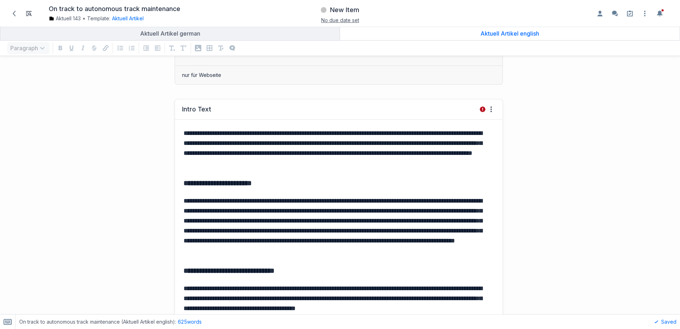
click at [191, 139] on p "**********" at bounding box center [338, 148] width 308 height 40
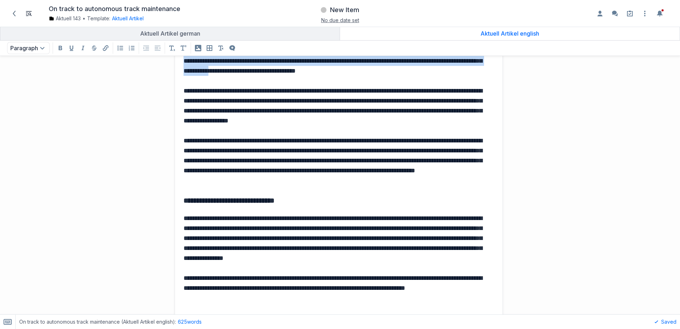
scroll to position [491, 0]
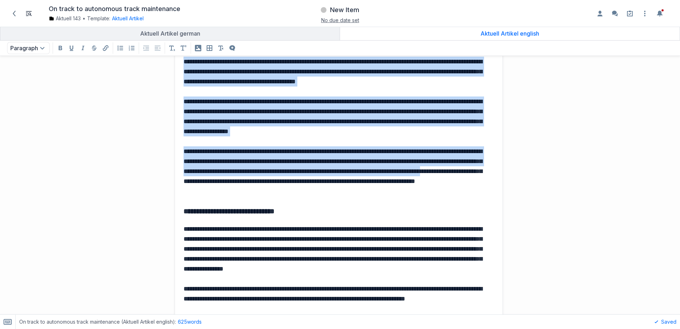
drag, startPoint x: 183, startPoint y: 133, endPoint x: 314, endPoint y: 179, distance: 139.3
click at [314, 179] on div "**********" at bounding box center [339, 186] width 328 height 586
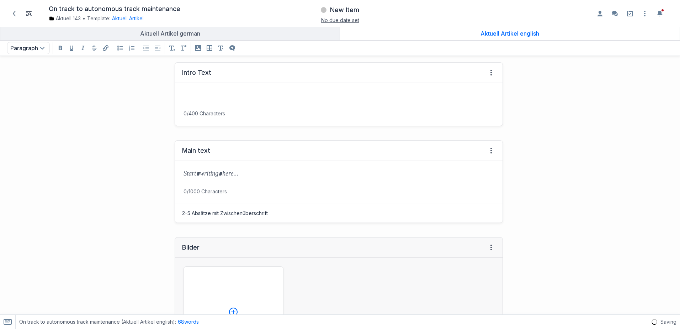
scroll to position [302, 0]
click at [198, 174] on p at bounding box center [339, 174] width 310 height 10
paste div
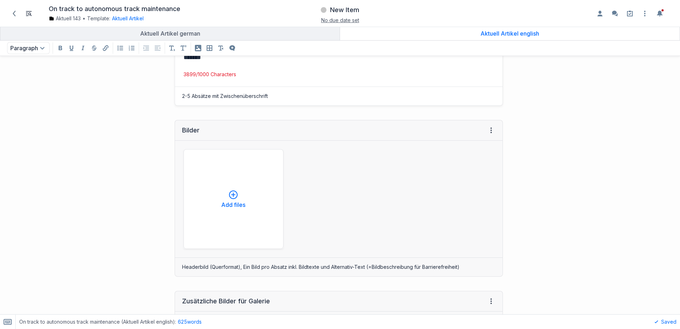
scroll to position [960, 0]
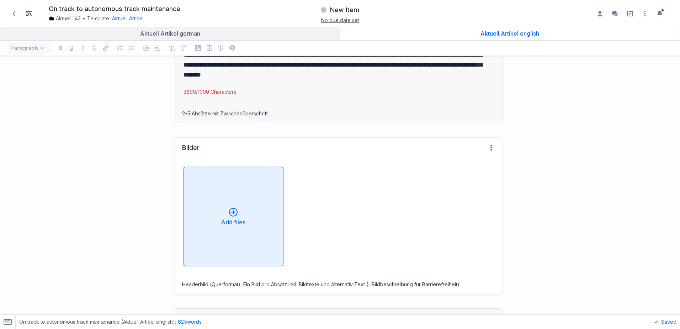
click at [221, 219] on p "Add files" at bounding box center [233, 222] width 24 height 6
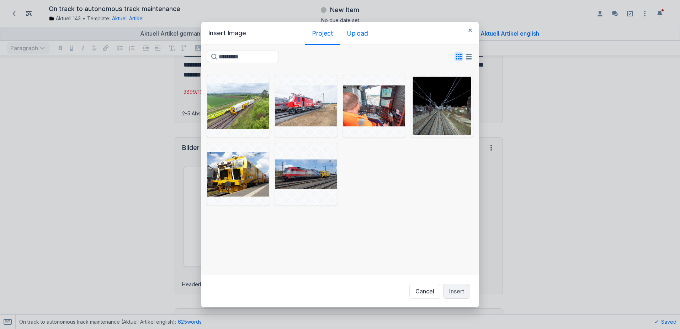
click at [360, 31] on div "Upload" at bounding box center [357, 33] width 21 height 7
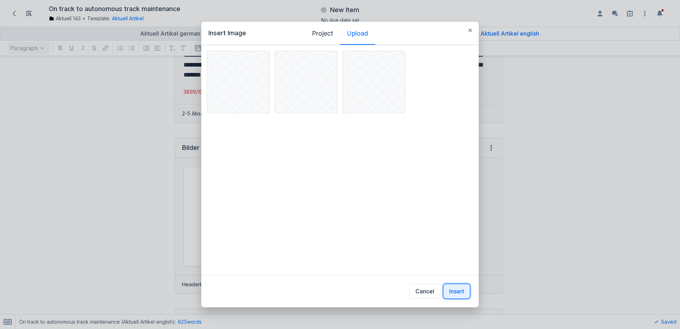
click at [457, 295] on button "Insert" at bounding box center [456, 290] width 27 height 15
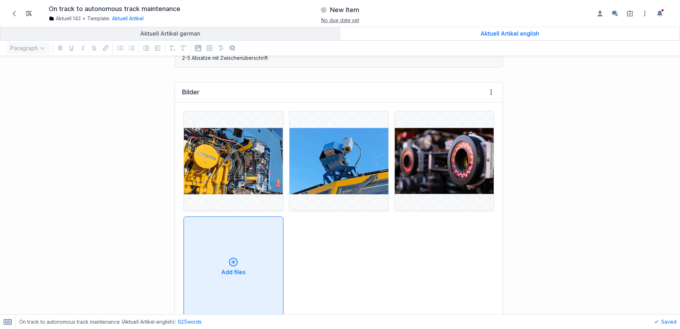
scroll to position [980, 0]
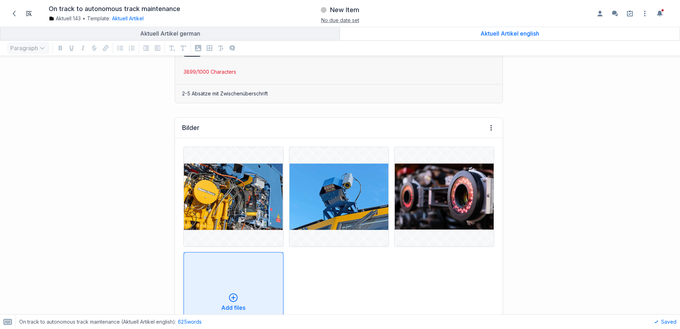
click at [227, 286] on button "Add files" at bounding box center [234, 302] width 100 height 100
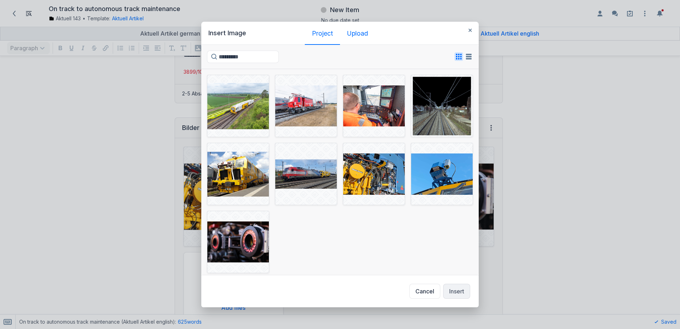
click at [356, 36] on div "Upload" at bounding box center [357, 33] width 21 height 7
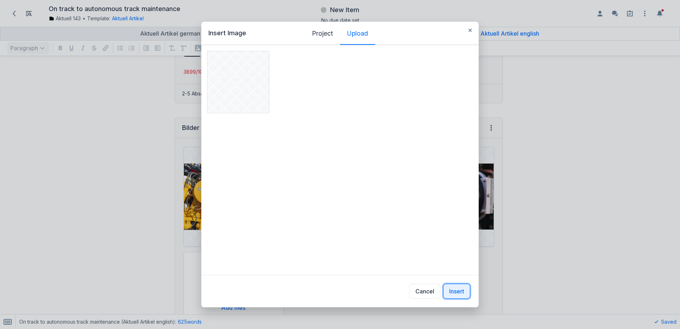
click at [451, 288] on button "Insert" at bounding box center [456, 290] width 27 height 15
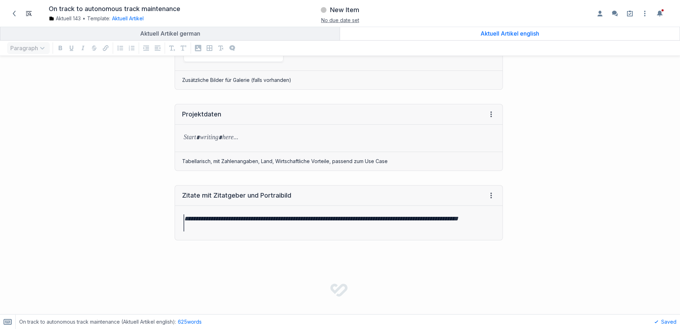
scroll to position [1442, 0]
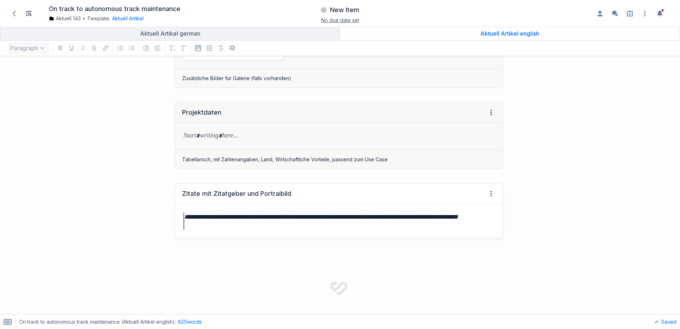
click at [214, 225] on blockquote "**********" at bounding box center [338, 220] width 308 height 17
click at [184, 243] on blockquote at bounding box center [339, 243] width 310 height 9
click at [197, 48] on icon "button" at bounding box center [198, 48] width 6 height 6
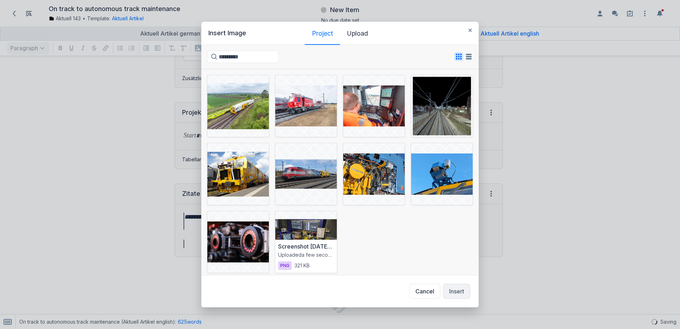
click at [308, 227] on div at bounding box center [306, 242] width 62 height 62
click at [287, 239] on div "Screenshot 2025-09-25 124204.png Uploaded a few seconds ago png 321 KB" at bounding box center [306, 255] width 62 height 33
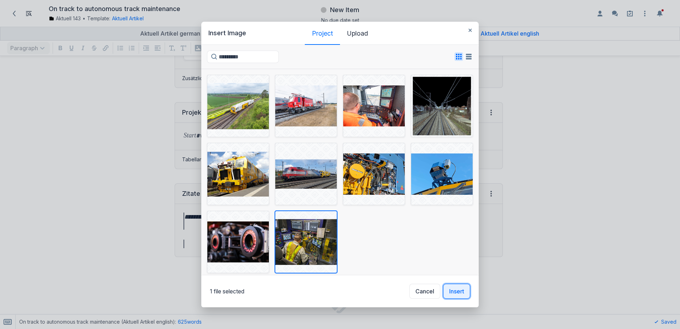
click at [464, 289] on button "Insert" at bounding box center [456, 290] width 27 height 15
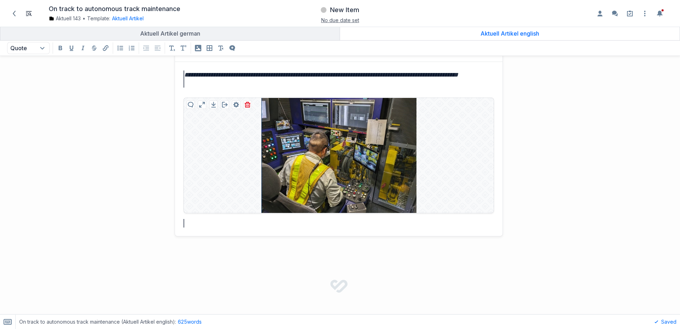
scroll to position [1585, 0]
click at [198, 223] on blockquote at bounding box center [339, 222] width 310 height 9
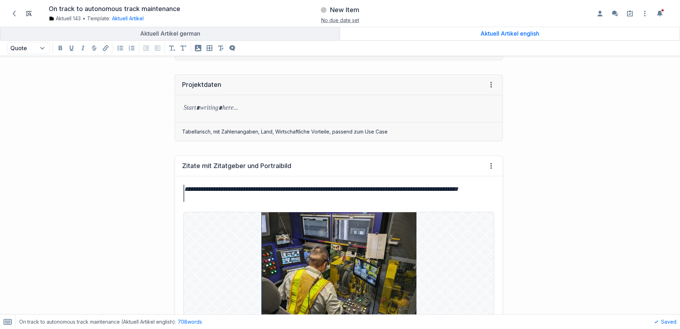
scroll to position [1549, 0]
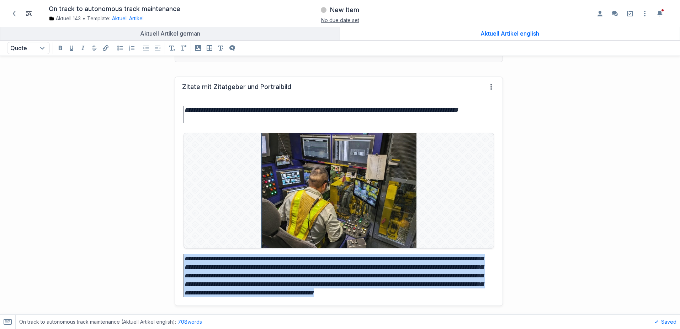
drag, startPoint x: 460, startPoint y: 292, endPoint x: 180, endPoint y: 257, distance: 282.1
click at [180, 257] on div "**********" at bounding box center [339, 201] width 328 height 208
click at [28, 47] on button "Quote Open text formatting menu" at bounding box center [28, 48] width 43 height 12
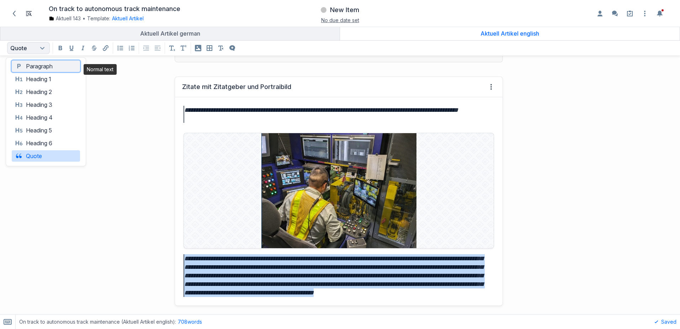
click at [44, 67] on button "Paragraph Paragraph" at bounding box center [46, 65] width 68 height 11
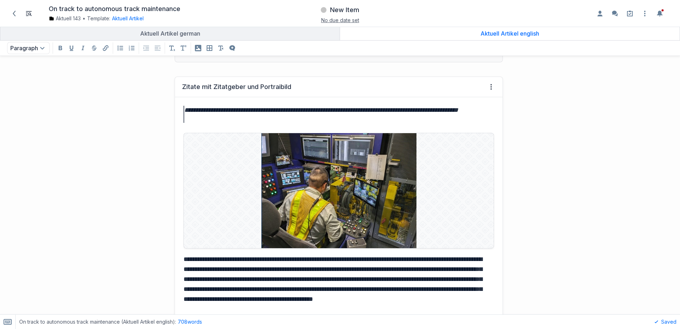
click at [91, 217] on div "**********" at bounding box center [255, 199] width 503 height 260
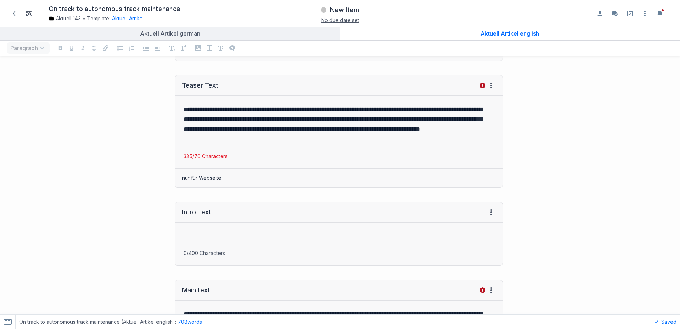
scroll to position [0, 0]
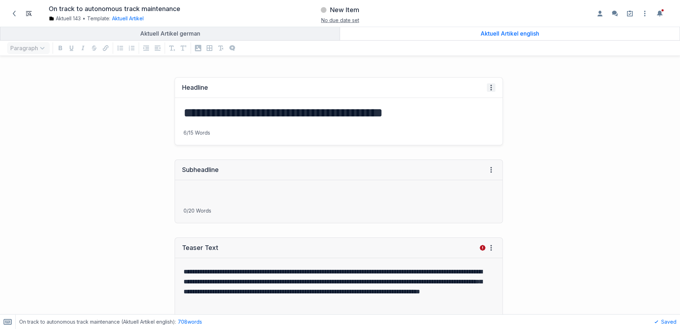
click at [488, 88] on icon at bounding box center [491, 88] width 6 height 6
click at [109, 68] on div "**********" at bounding box center [340, 185] width 680 height 258
click at [16, 14] on icon at bounding box center [14, 14] width 6 height 6
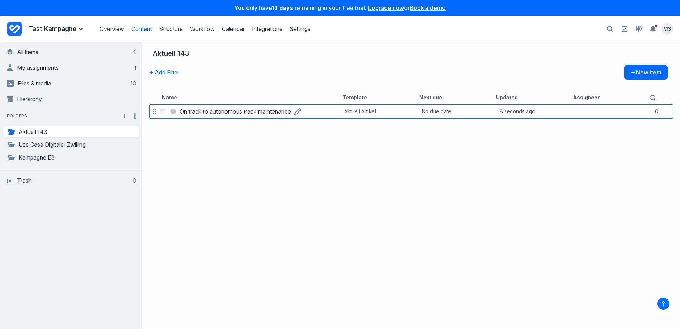
click at [215, 113] on h3 "On track to autonomous track maintenance" at bounding box center [235, 111] width 111 height 9
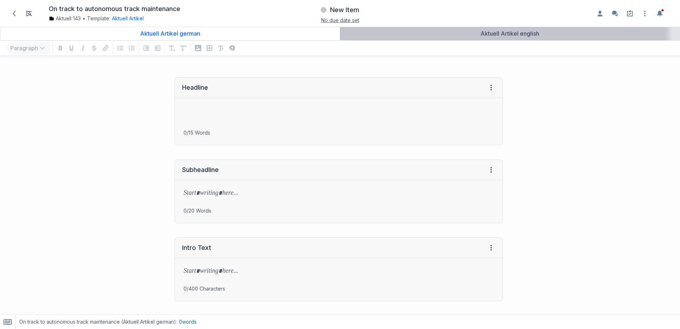
click at [379, 35] on div "Aktuell Artikel english" at bounding box center [510, 33] width 334 height 7
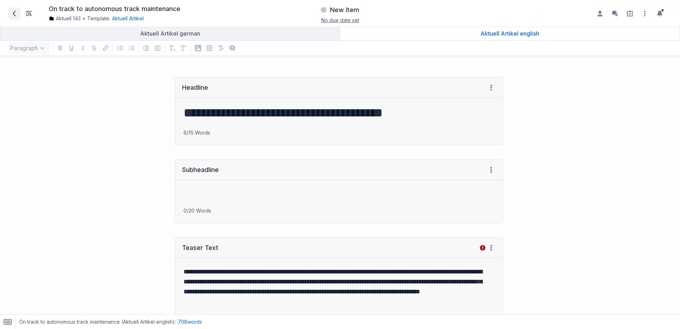
click at [18, 12] on span at bounding box center [14, 13] width 11 height 11
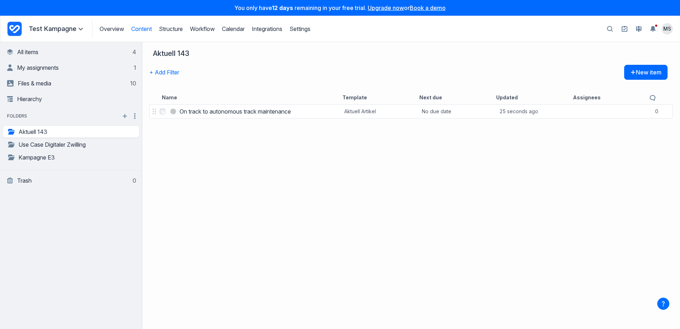
click at [256, 148] on div "Select On track to autonomous track maintenance On track to autonomous track ma…" at bounding box center [411, 216] width 538 height 226
click at [101, 84] on link "Files & media 10" at bounding box center [71, 83] width 129 height 14
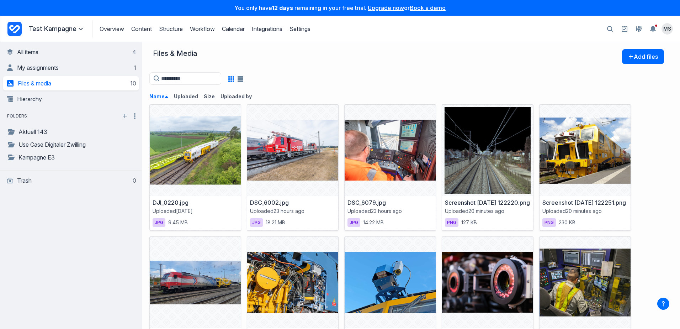
click at [234, 81] on icon "button" at bounding box center [231, 79] width 6 height 6
click at [247, 79] on div at bounding box center [236, 78] width 22 height 14
click at [243, 79] on icon "button" at bounding box center [241, 79] width 6 height 6
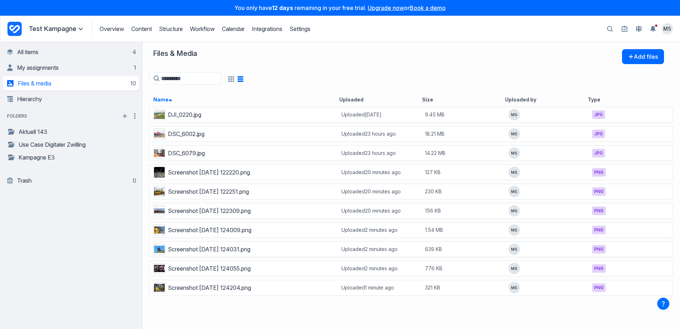
click at [234, 79] on icon "button" at bounding box center [231, 79] width 6 height 6
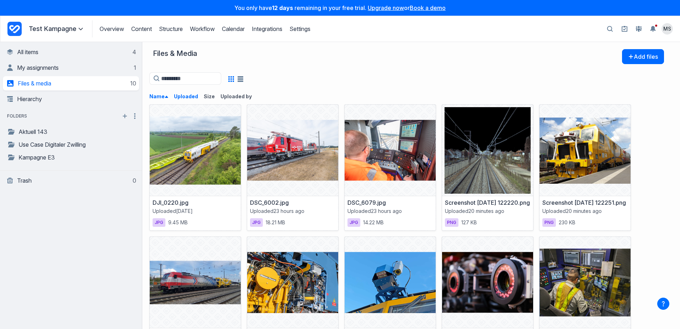
click at [188, 98] on button "Uploaded" at bounding box center [189, 96] width 30 height 7
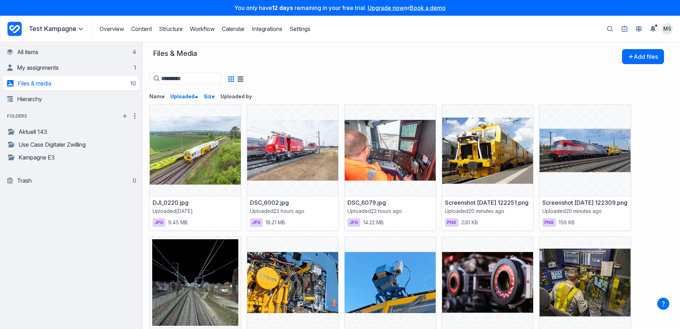
click at [204, 99] on button "Size" at bounding box center [212, 96] width 17 height 7
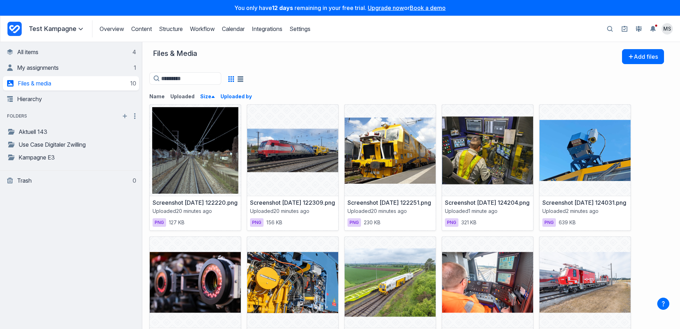
click at [228, 96] on button "Uploaded by" at bounding box center [238, 96] width 37 height 7
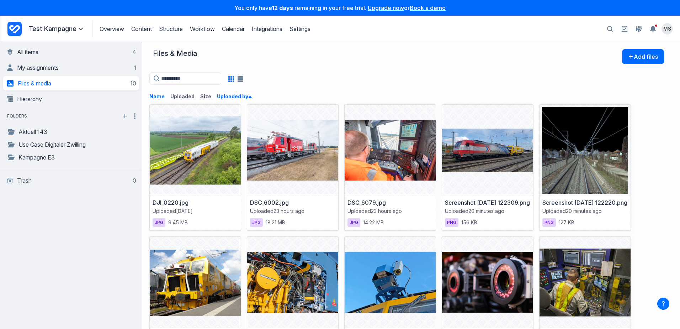
click at [154, 97] on button "Name" at bounding box center [159, 96] width 21 height 7
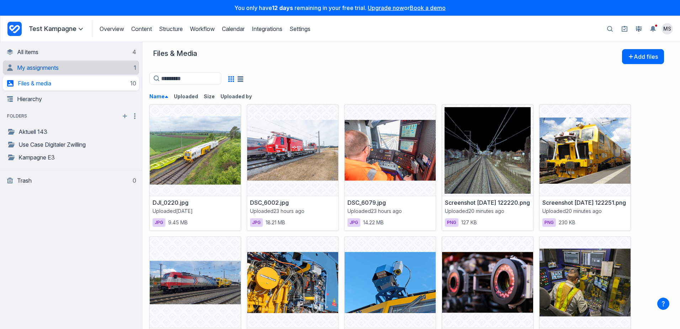
click at [44, 69] on span "My assignments" at bounding box center [38, 67] width 42 height 7
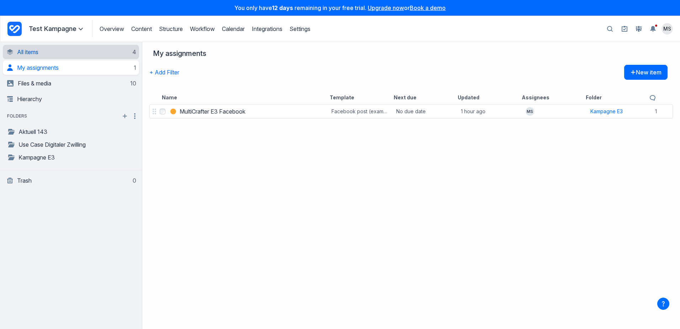
click at [46, 55] on link "All items 4" at bounding box center [71, 52] width 129 height 14
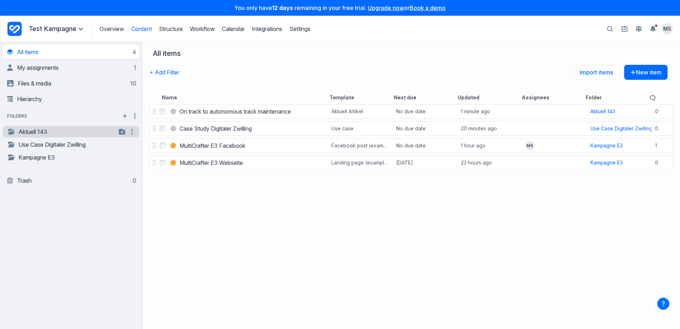
click at [42, 132] on link "Aktuell 143" at bounding box center [61, 131] width 109 height 9
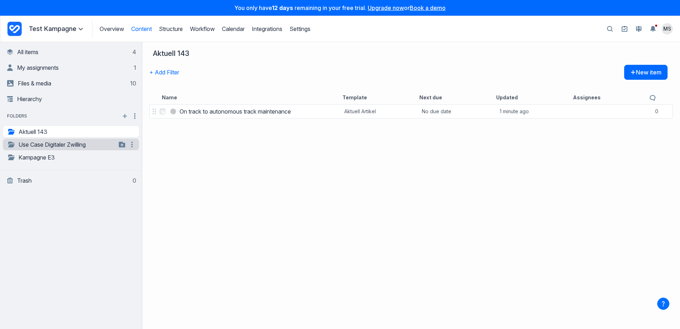
click at [50, 143] on link "Use Case Digitaler Zwilling" at bounding box center [61, 144] width 109 height 9
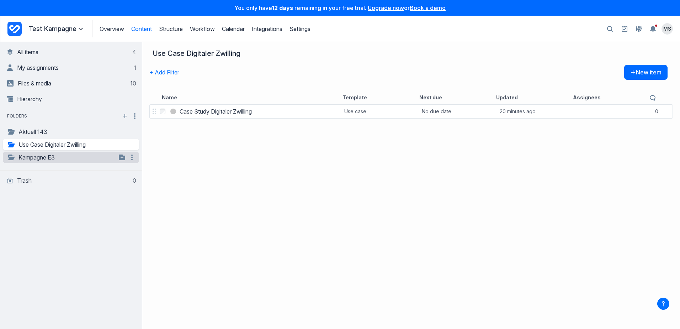
click at [52, 156] on link "Kampagne E3" at bounding box center [61, 157] width 109 height 9
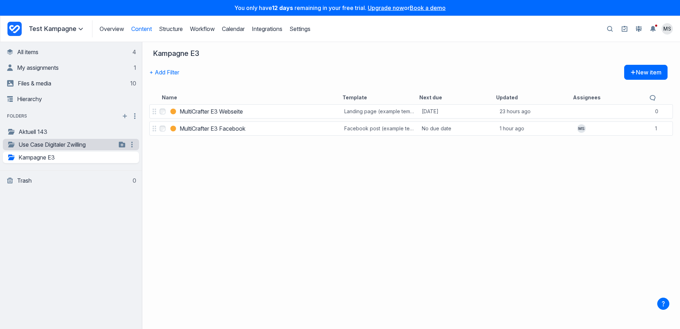
click at [49, 145] on link "Use Case Digitaler Zwilling" at bounding box center [61, 144] width 109 height 9
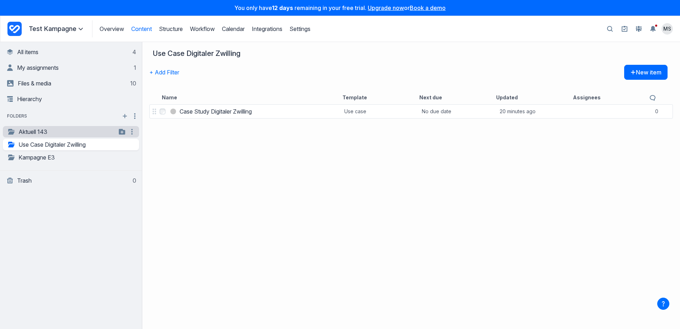
click at [47, 135] on link "Aktuell 143" at bounding box center [61, 131] width 109 height 9
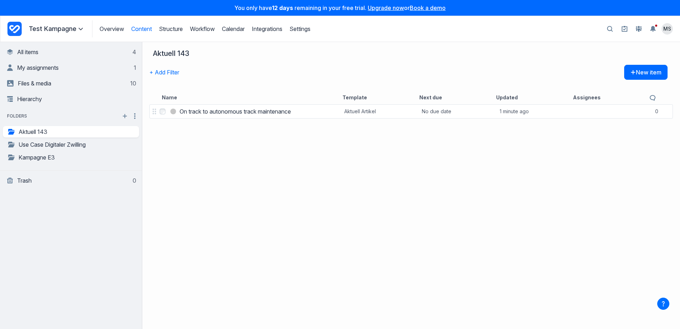
click at [180, 168] on div "Select On track to autonomous track maintenance On track to autonomous track ma…" at bounding box center [411, 216] width 538 height 226
click at [134, 133] on icon "button" at bounding box center [132, 131] width 9 height 9
click at [170, 158] on div "Select On track to autonomous track maintenance On track to autonomous track ma…" at bounding box center [411, 216] width 538 height 226
click at [624, 30] on icon at bounding box center [624, 29] width 3 height 2
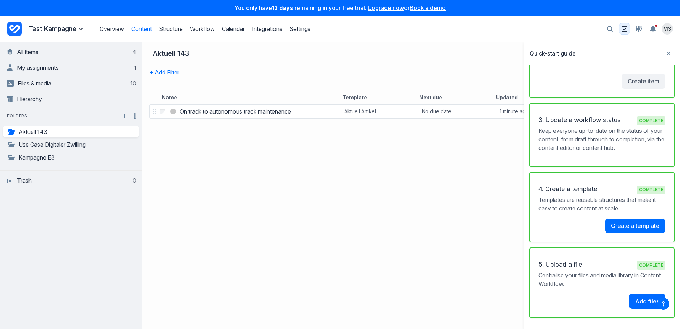
scroll to position [261, 0]
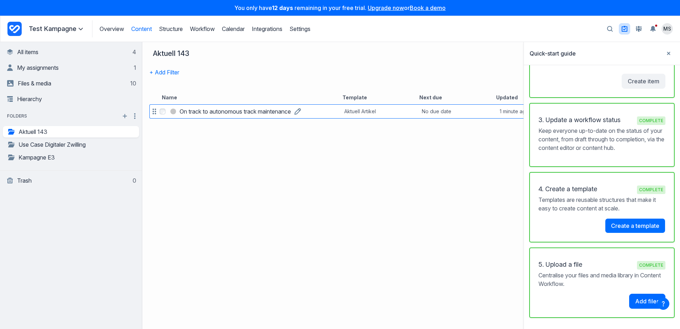
drag, startPoint x: 396, startPoint y: 173, endPoint x: 261, endPoint y: 106, distance: 150.6
click at [395, 172] on div "Select On track to autonomous track maintenance On track to autonomous track ma…" at bounding box center [411, 216] width 538 height 226
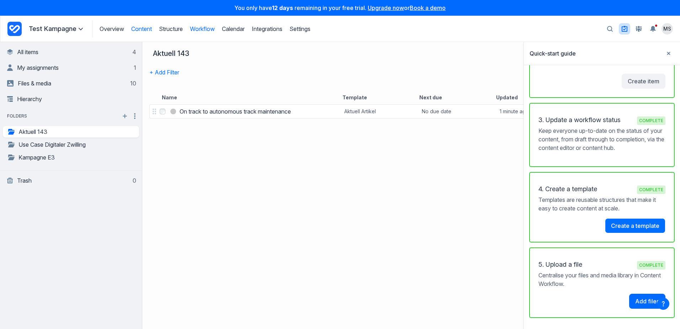
click at [196, 32] on link "Workflow" at bounding box center [202, 28] width 25 height 7
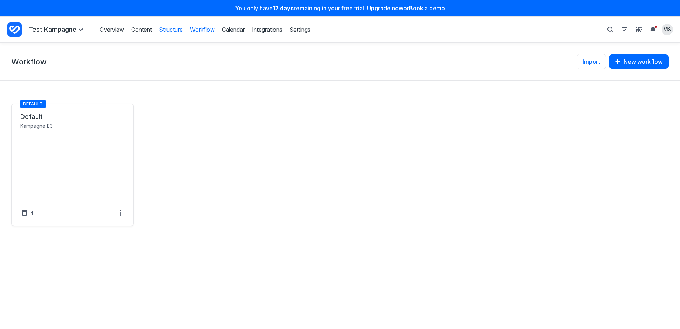
click at [161, 28] on link "Structure" at bounding box center [171, 30] width 24 height 8
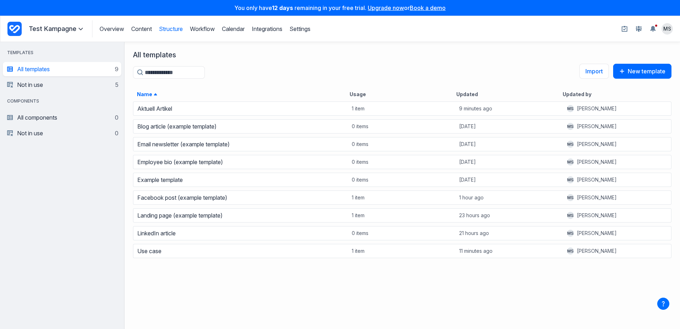
scroll to position [223, 550]
click at [298, 30] on link "Settings" at bounding box center [299, 28] width 21 height 7
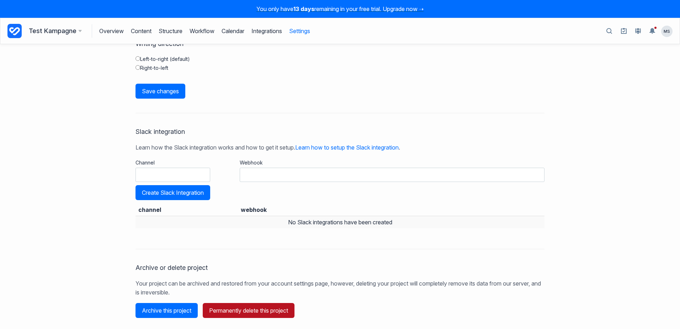
scroll to position [100, 0]
drag, startPoint x: 97, startPoint y: 124, endPoint x: 96, endPoint y: 115, distance: 8.6
click at [97, 124] on div "**********" at bounding box center [340, 186] width 680 height 284
click at [42, 29] on h3 "Test Kampagne" at bounding box center [55, 31] width 53 height 10
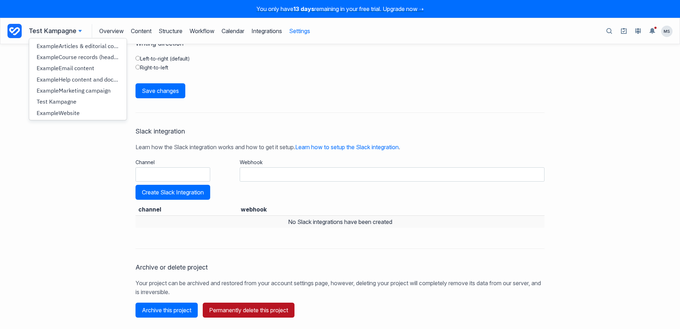
click at [20, 32] on icon at bounding box center [14, 31] width 14 height 14
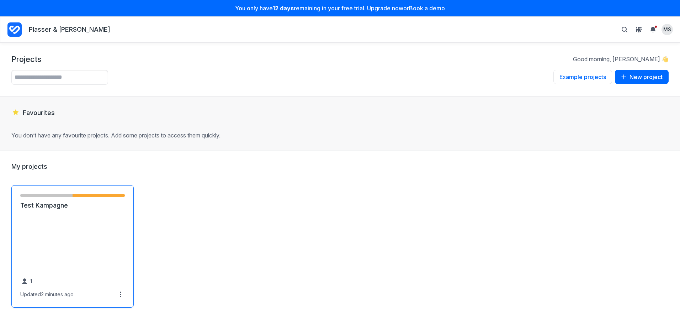
click at [50, 209] on link "Test Kampagne" at bounding box center [72, 205] width 105 height 9
click at [53, 207] on link "Test Kampagne" at bounding box center [72, 205] width 105 height 9
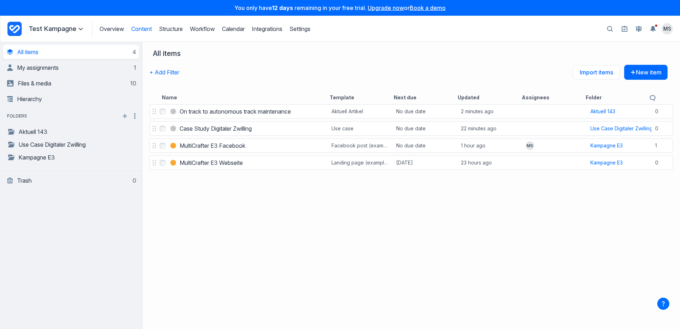
click at [290, 211] on div "Select On track to autonomous track maintenance On track to autonomous track ma…" at bounding box center [411, 216] width 538 height 226
